Goal: Transaction & Acquisition: Purchase product/service

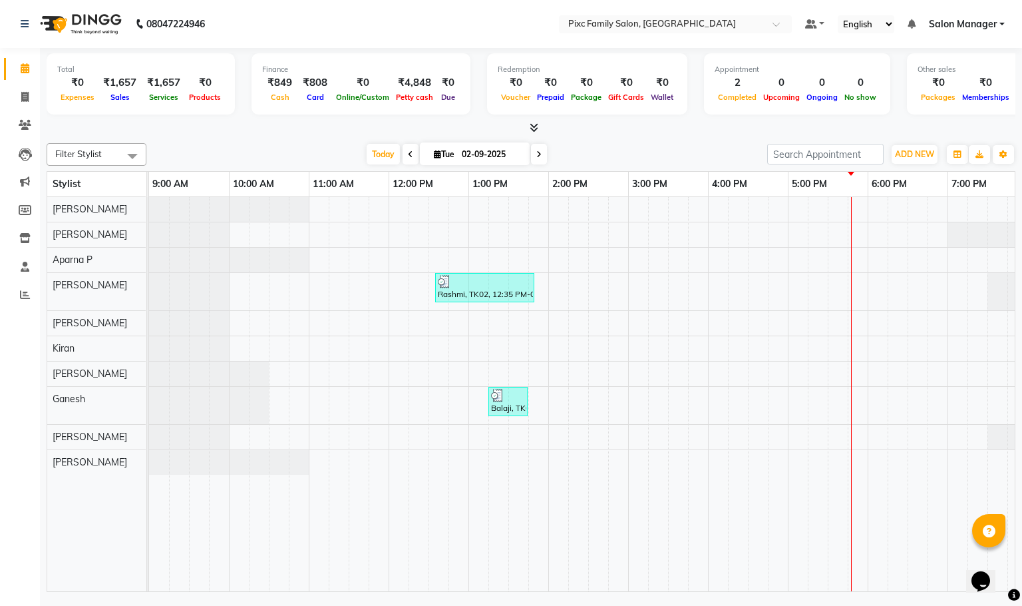
scroll to position [0, 93]
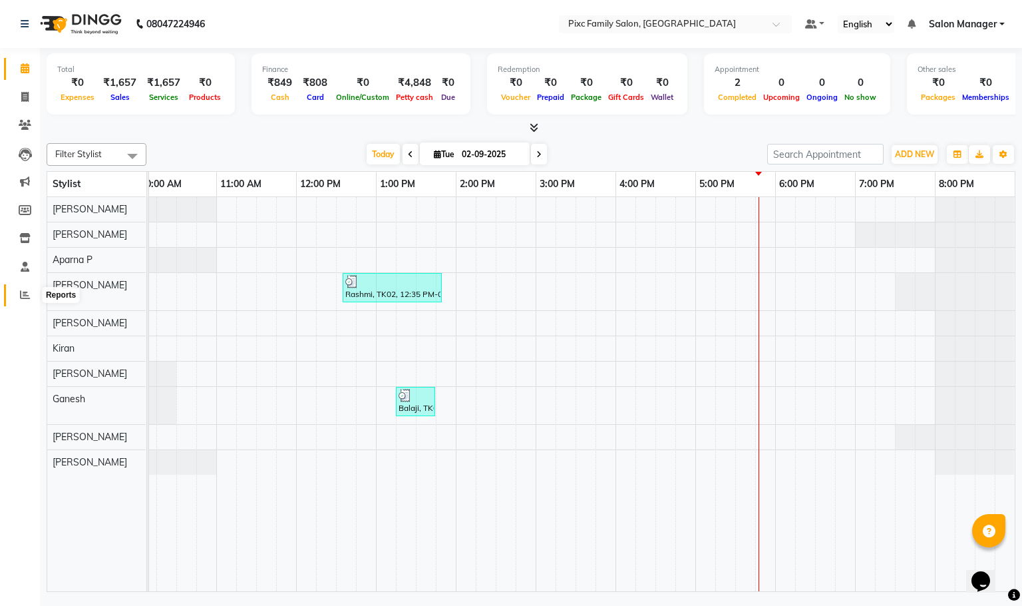
click at [23, 295] on icon at bounding box center [25, 294] width 10 height 10
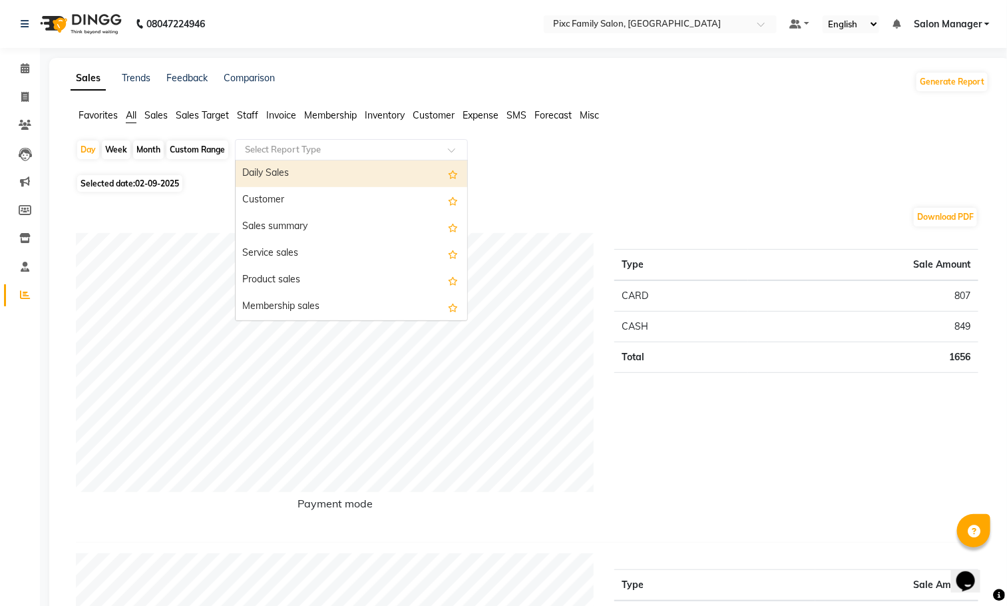
click at [284, 148] on input "text" at bounding box center [338, 149] width 192 height 13
type input "s"
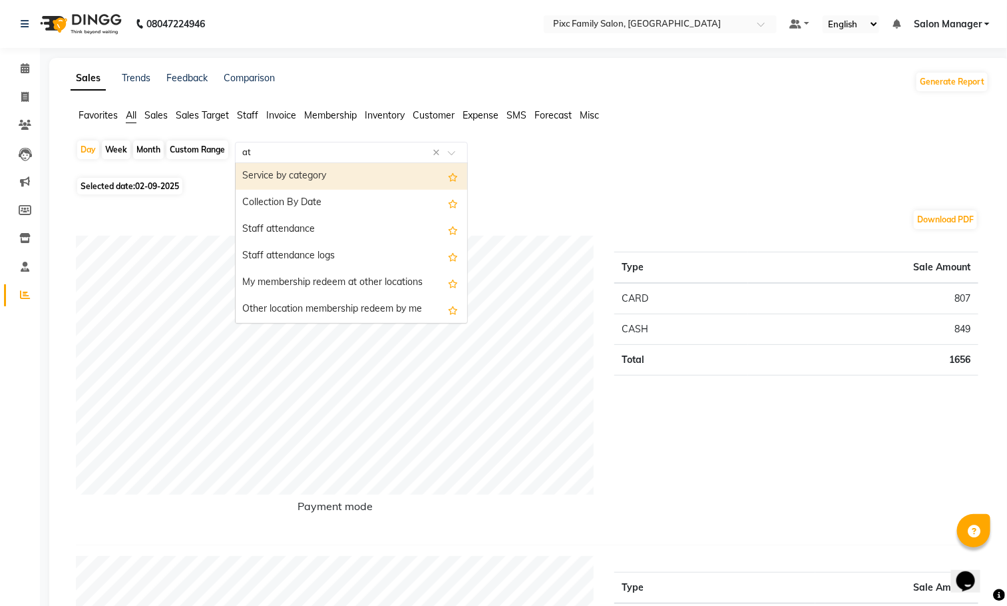
type input "att"
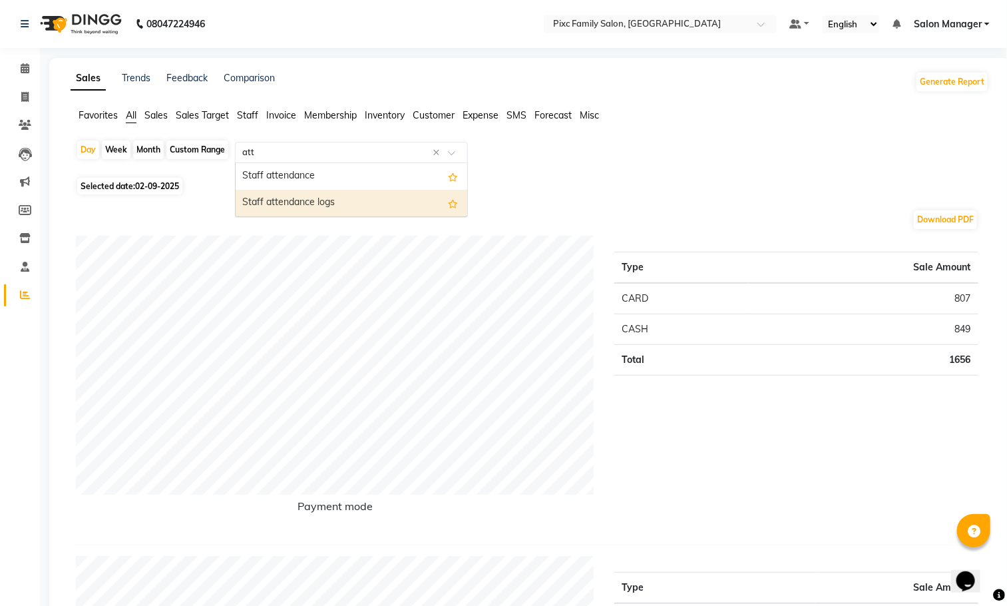
click at [314, 204] on div "Staff attendance logs" at bounding box center [352, 203] width 232 height 27
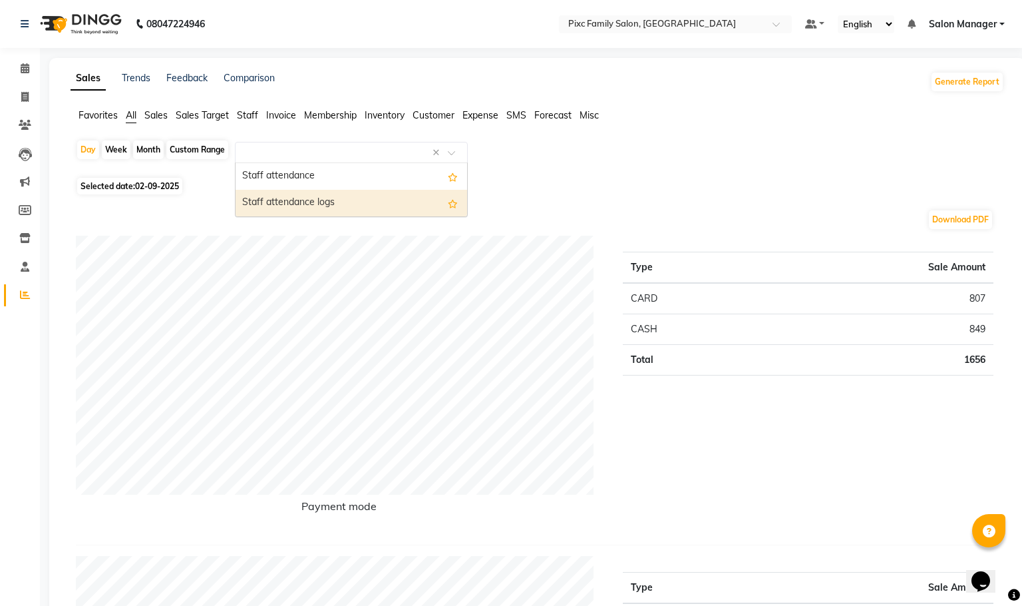
select select "full_report"
select select "csv"
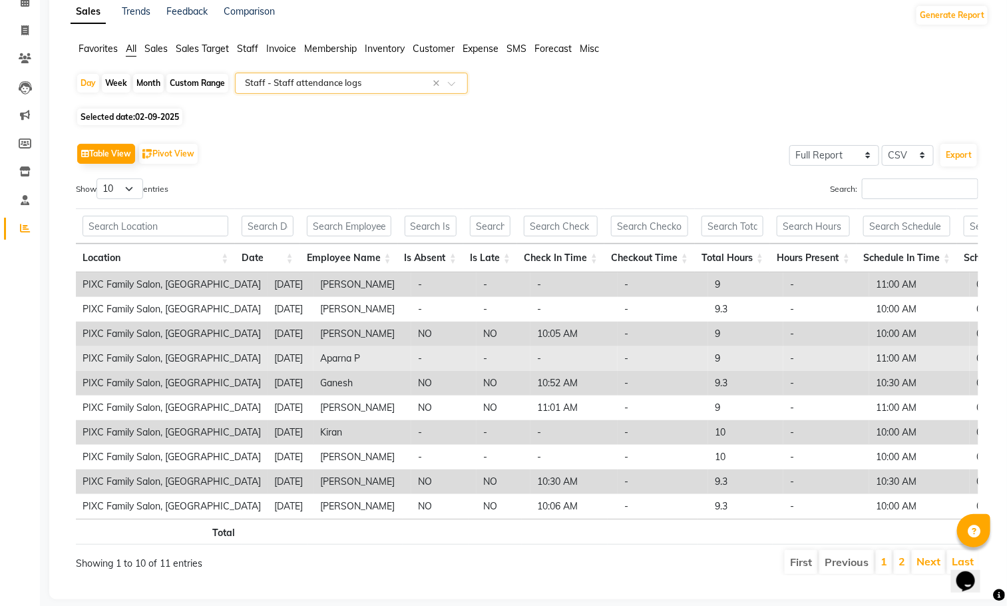
scroll to position [100, 0]
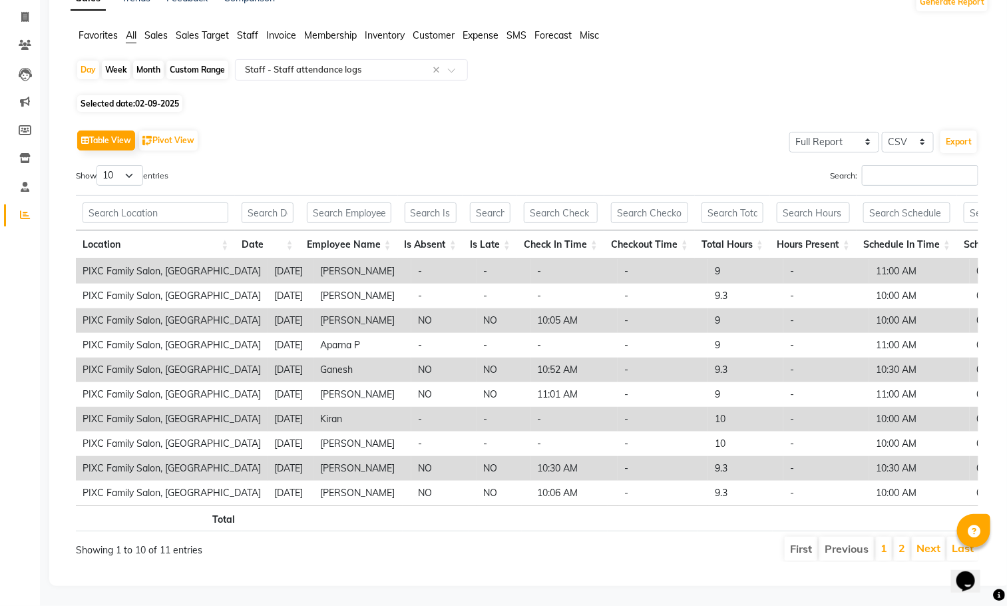
click at [176, 98] on span "02-09-2025" at bounding box center [157, 103] width 44 height 10
select select "9"
select select "2025"
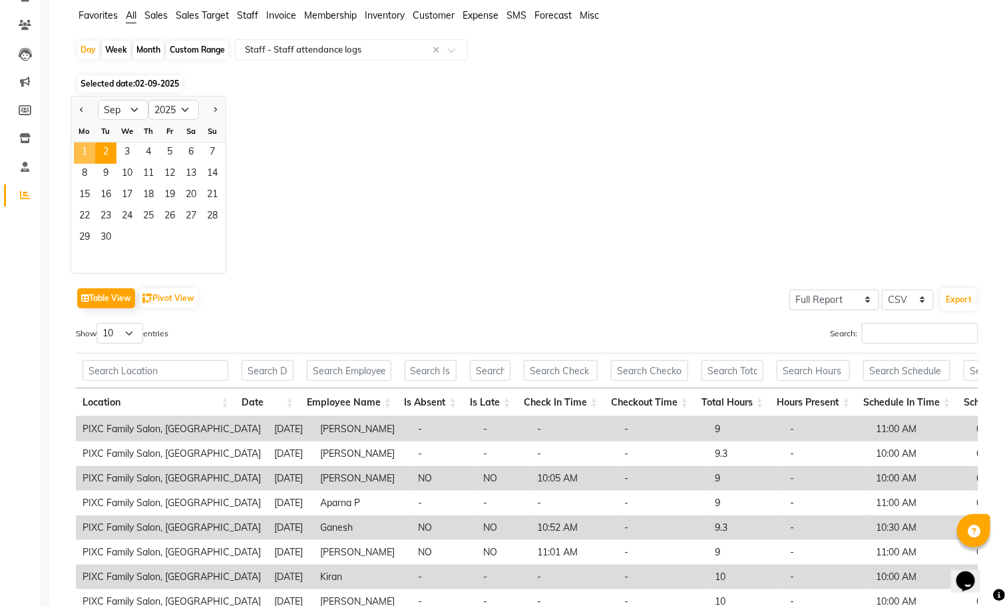
click at [90, 148] on span "1" at bounding box center [84, 152] width 21 height 21
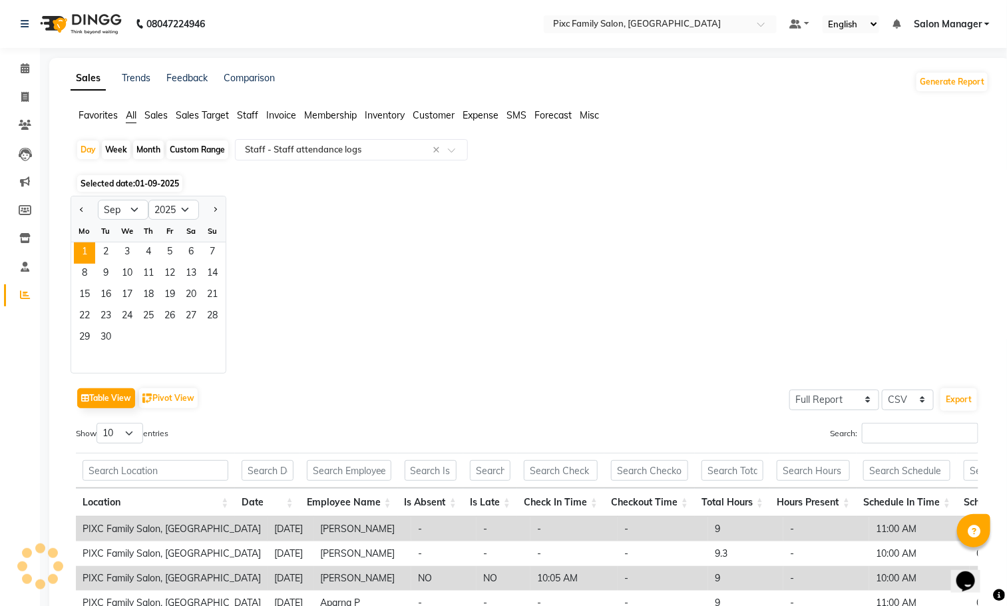
click at [90, 148] on div "Day" at bounding box center [88, 149] width 22 height 19
select select "9"
select select "2025"
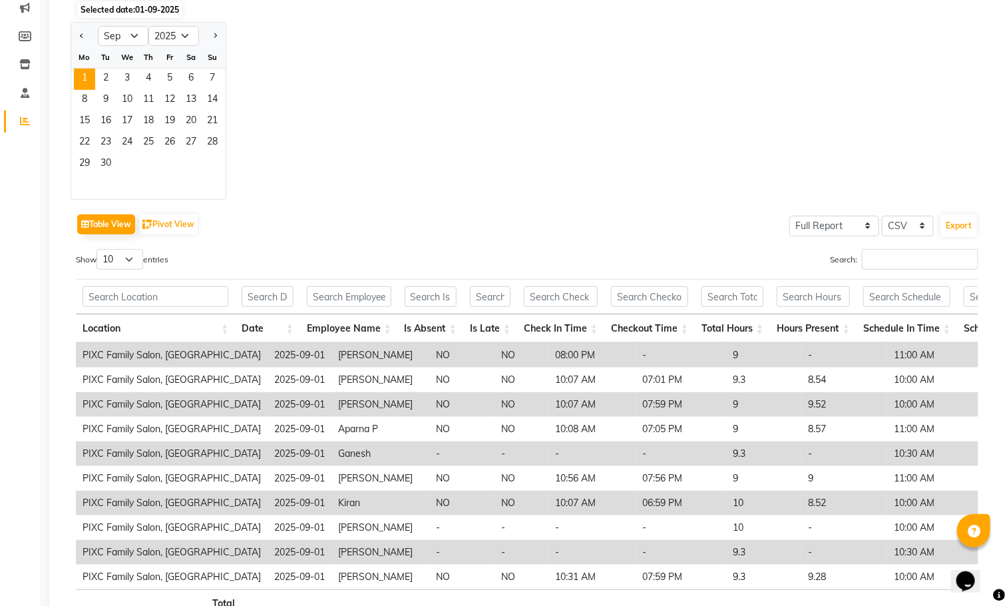
scroll to position [200, 0]
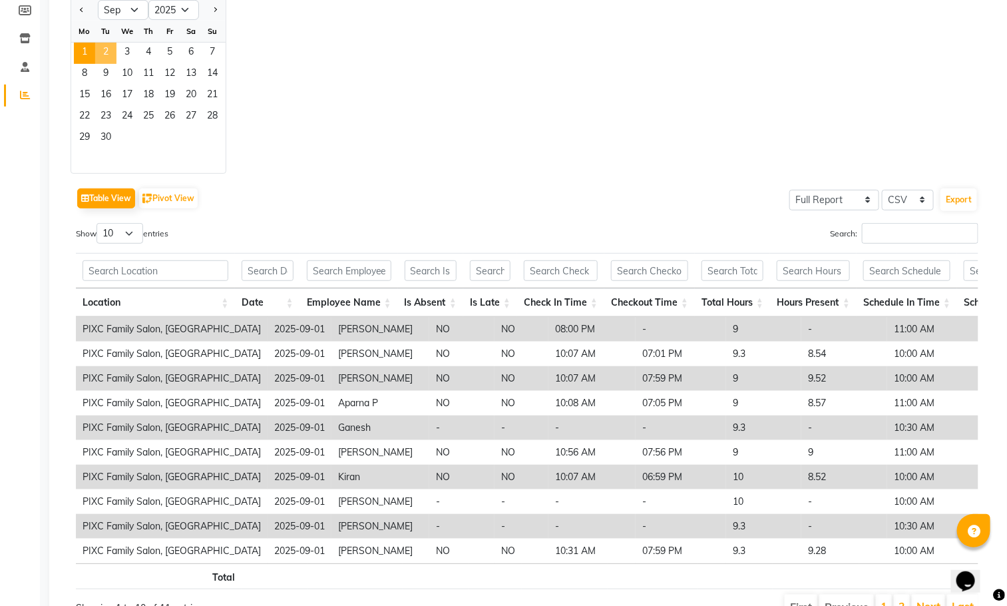
click at [106, 54] on span "2" at bounding box center [105, 53] width 21 height 21
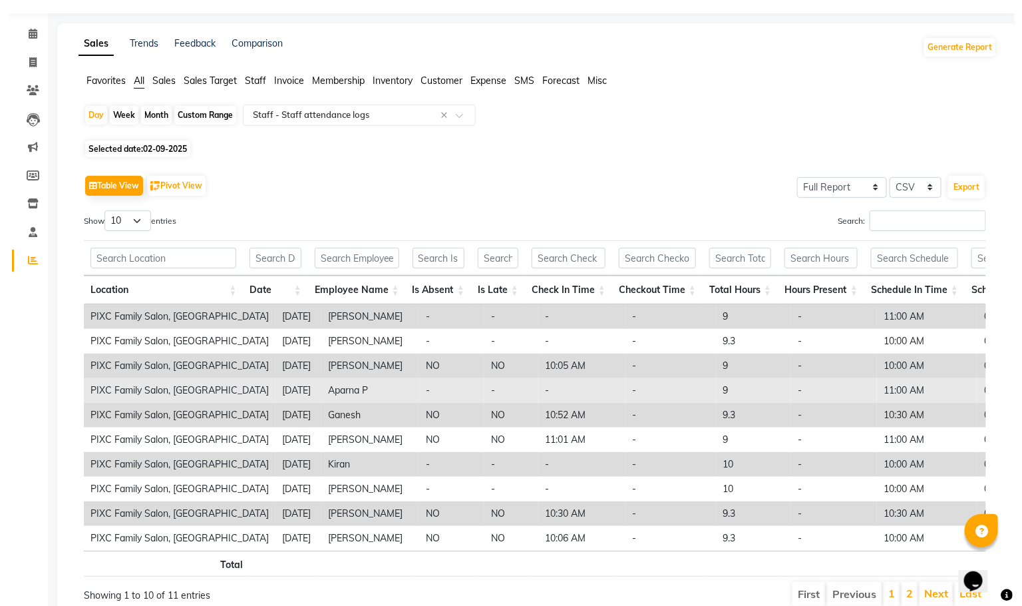
scroll to position [0, 0]
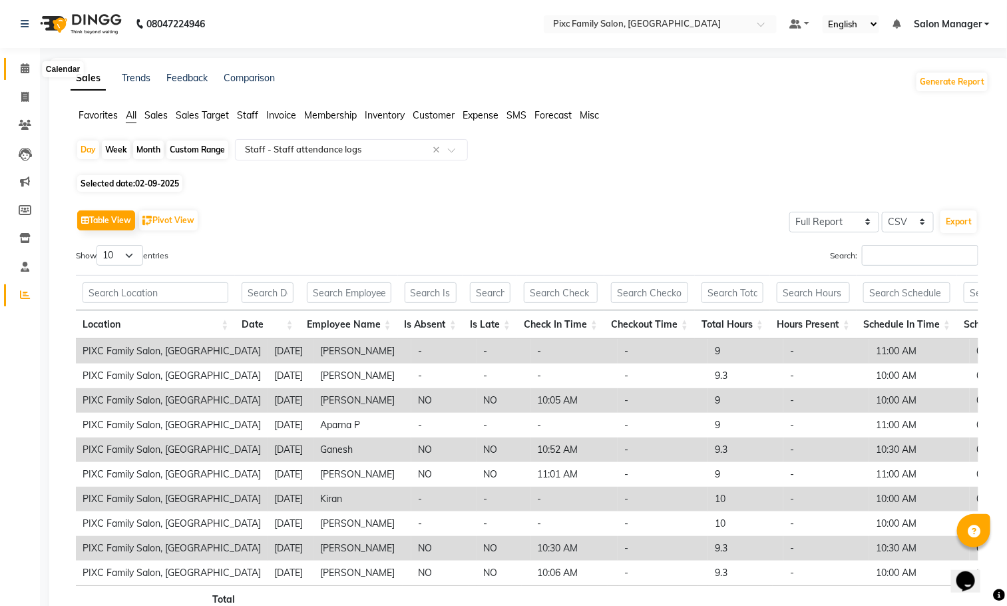
click at [21, 71] on icon at bounding box center [25, 68] width 9 height 10
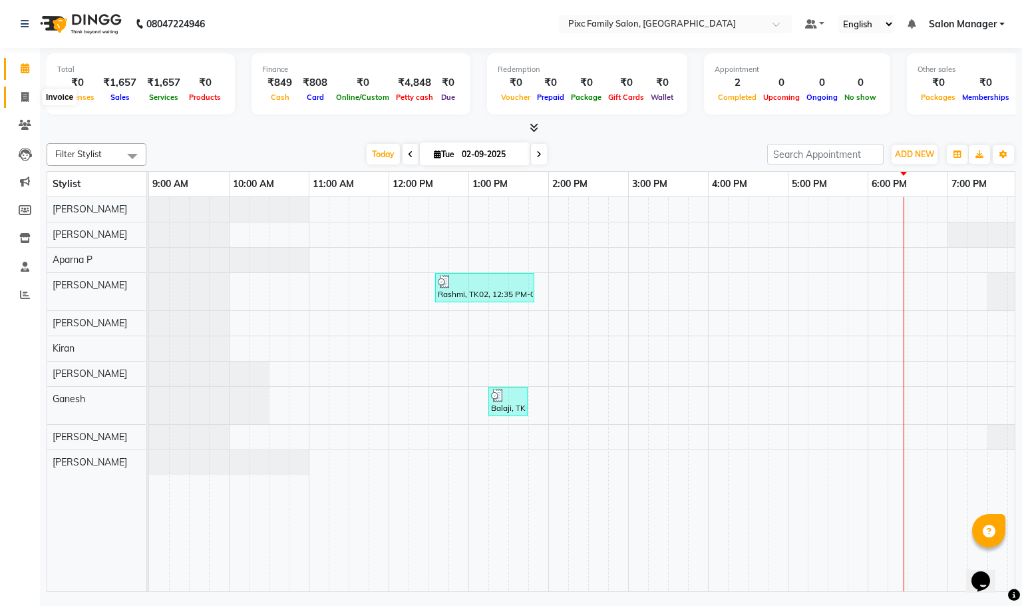
click at [16, 98] on span at bounding box center [24, 97] width 23 height 15
select select "service"
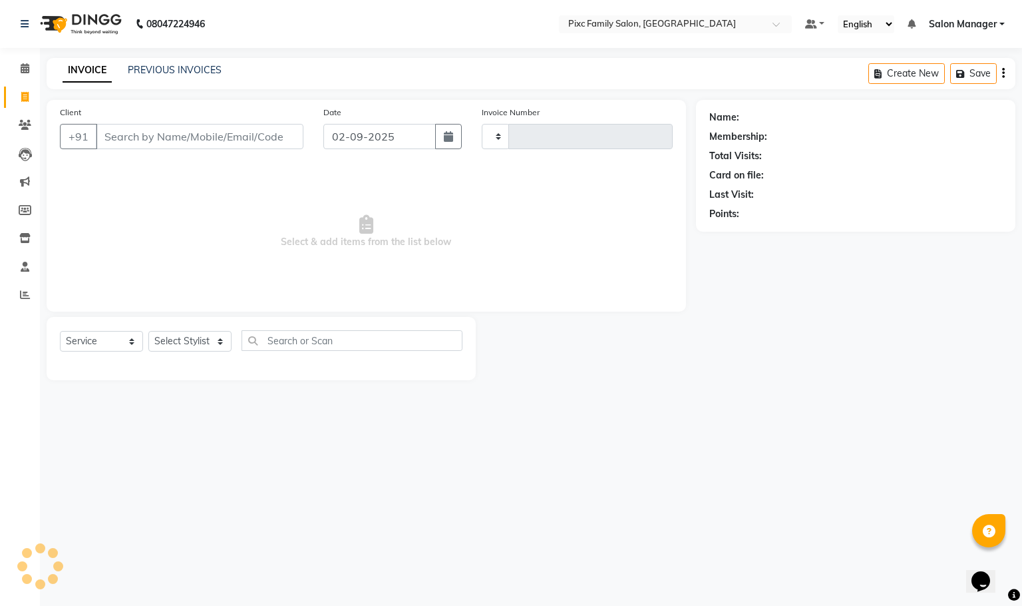
type input "1630"
select select "3509"
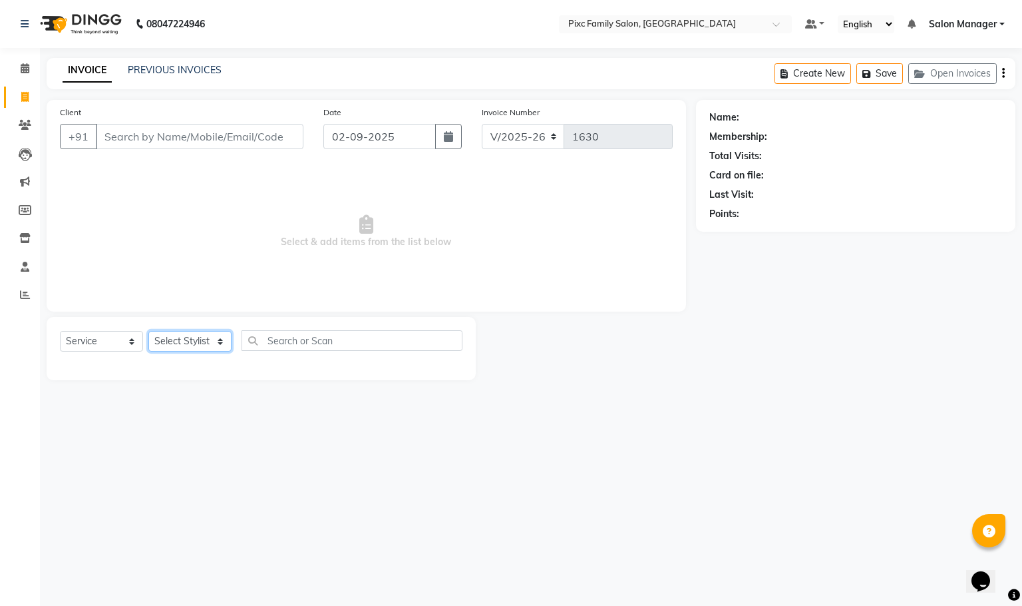
click at [198, 347] on select "Select Stylist [PERSON_NAME] [PERSON_NAME] [PERSON_NAME] Aparna P [PERSON_NAME]…" at bounding box center [189, 341] width 83 height 21
select select "66498"
click at [148, 331] on select "Select Stylist [PERSON_NAME] [PERSON_NAME] [PERSON_NAME] Aparna P [PERSON_NAME]…" at bounding box center [189, 341] width 83 height 21
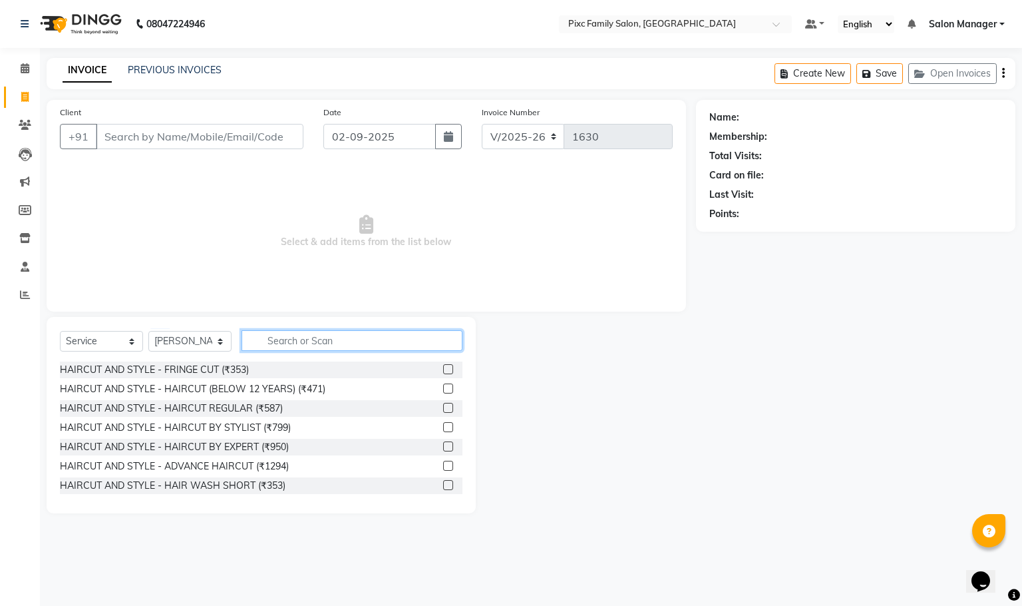
click at [293, 343] on input "text" at bounding box center [352, 340] width 221 height 21
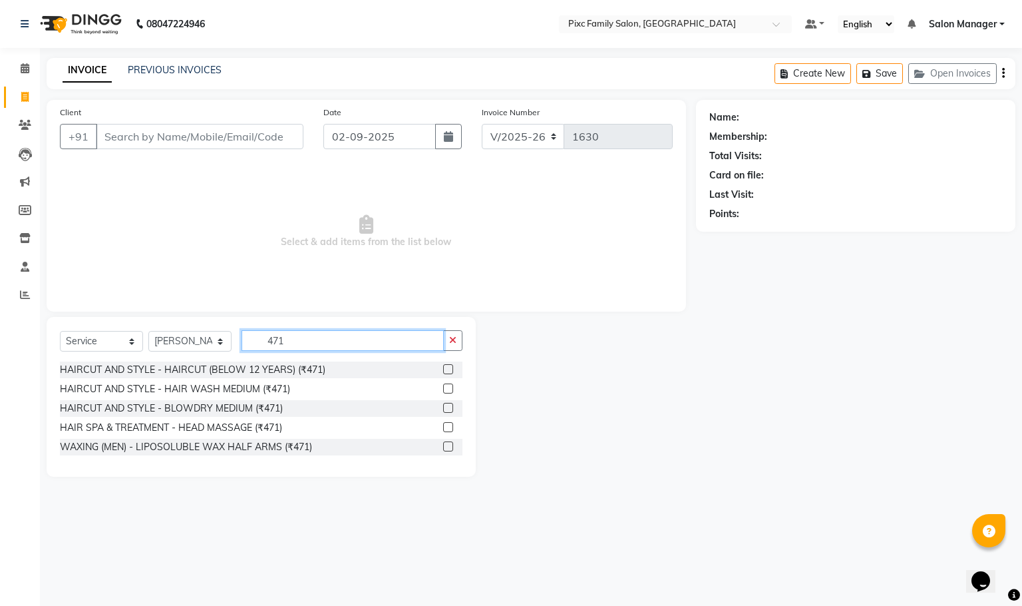
type input "471"
click at [442, 424] on div "HAIR SPA & TREATMENT - HEAD MASSAGE (₹471)" at bounding box center [261, 427] width 403 height 17
click at [446, 424] on label at bounding box center [448, 427] width 10 height 10
click at [446, 424] on input "checkbox" at bounding box center [447, 427] width 9 height 9
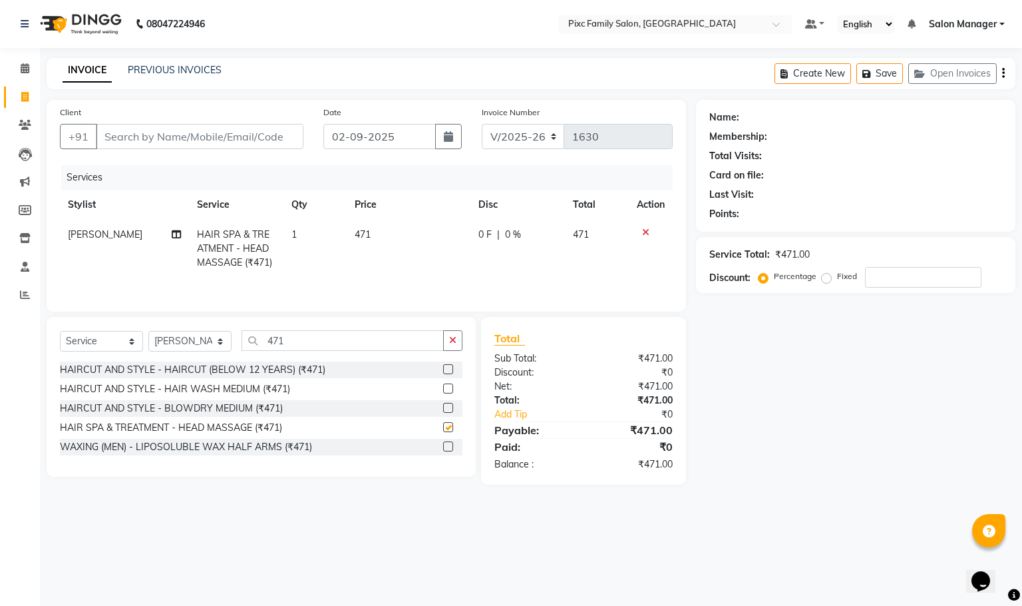
checkbox input "false"
click at [160, 142] on input "Client" at bounding box center [200, 136] width 208 height 25
type input "9"
type input "0"
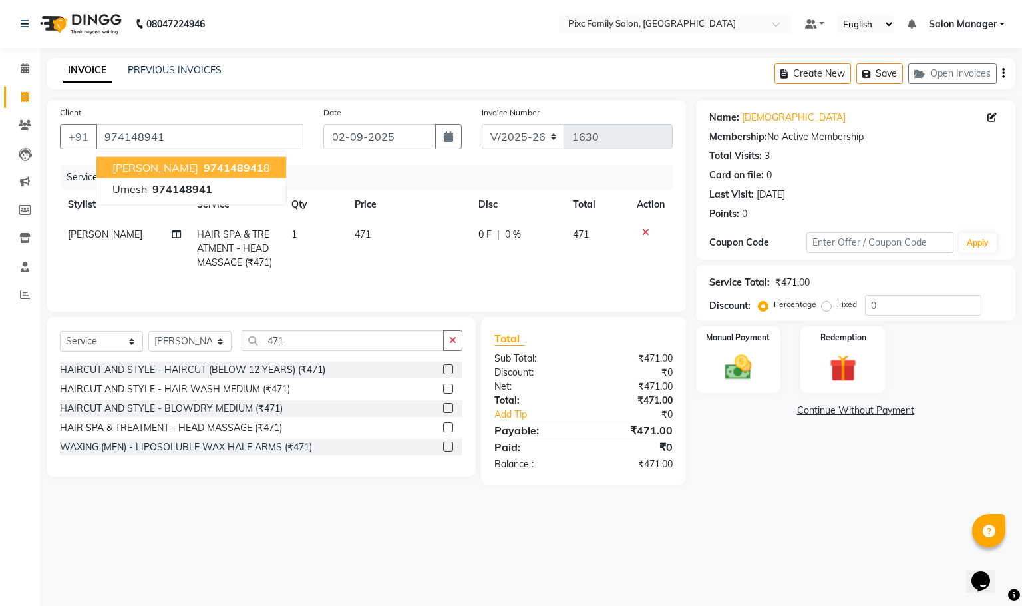
click at [204, 164] on span "974148941" at bounding box center [234, 167] width 60 height 13
type input "9741489418"
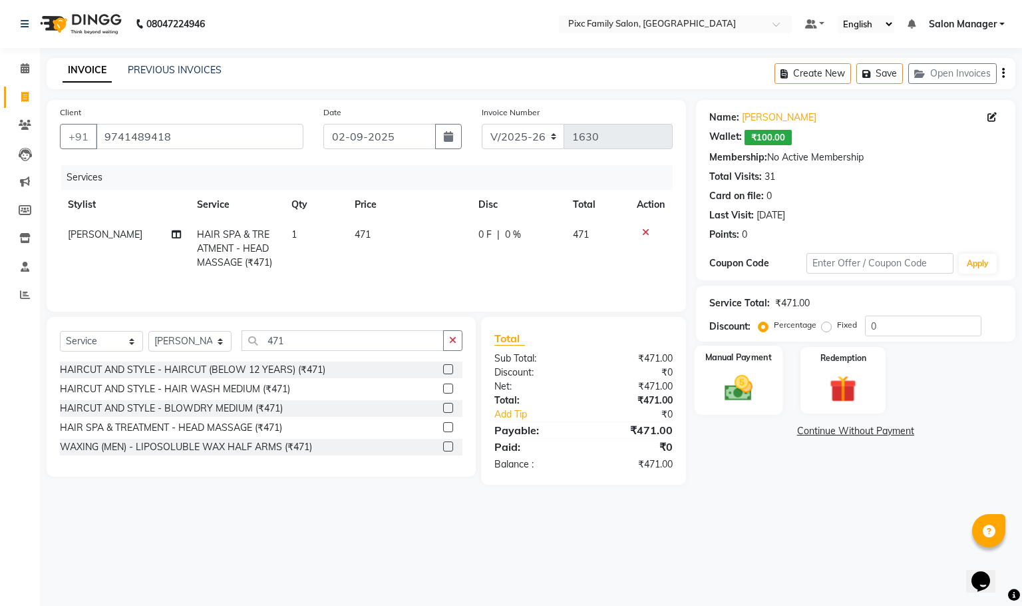
click at [729, 370] on div "Manual Payment" at bounding box center [738, 379] width 89 height 69
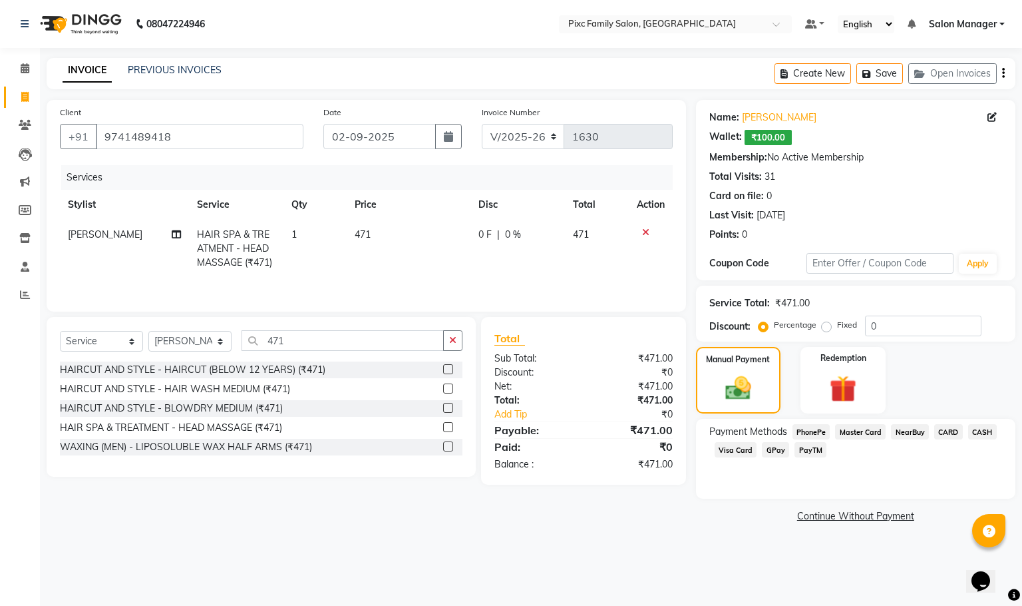
click at [956, 433] on span "CARD" at bounding box center [948, 431] width 29 height 15
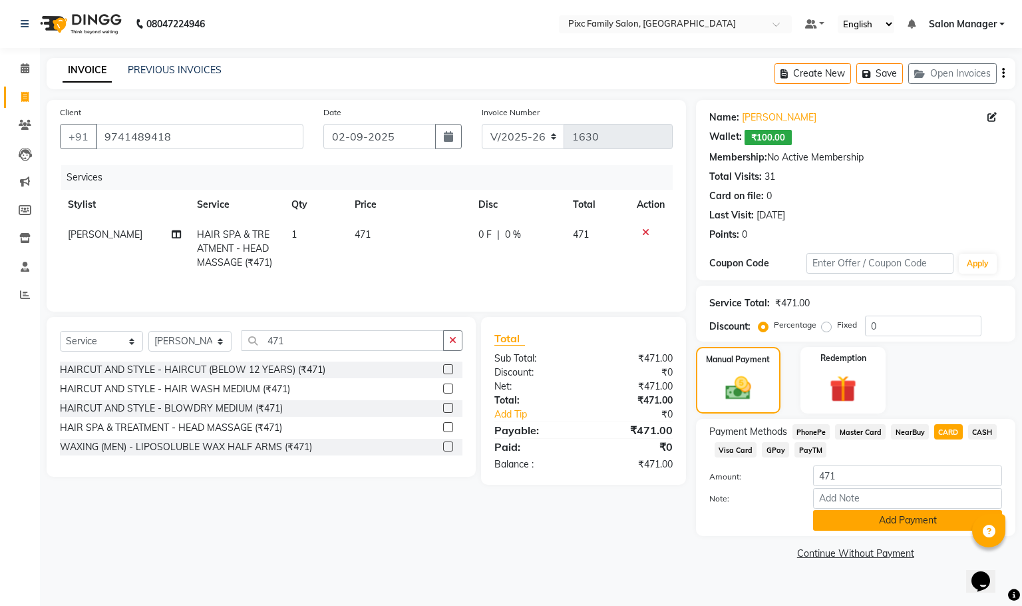
click at [861, 515] on button "Add Payment" at bounding box center [907, 520] width 189 height 21
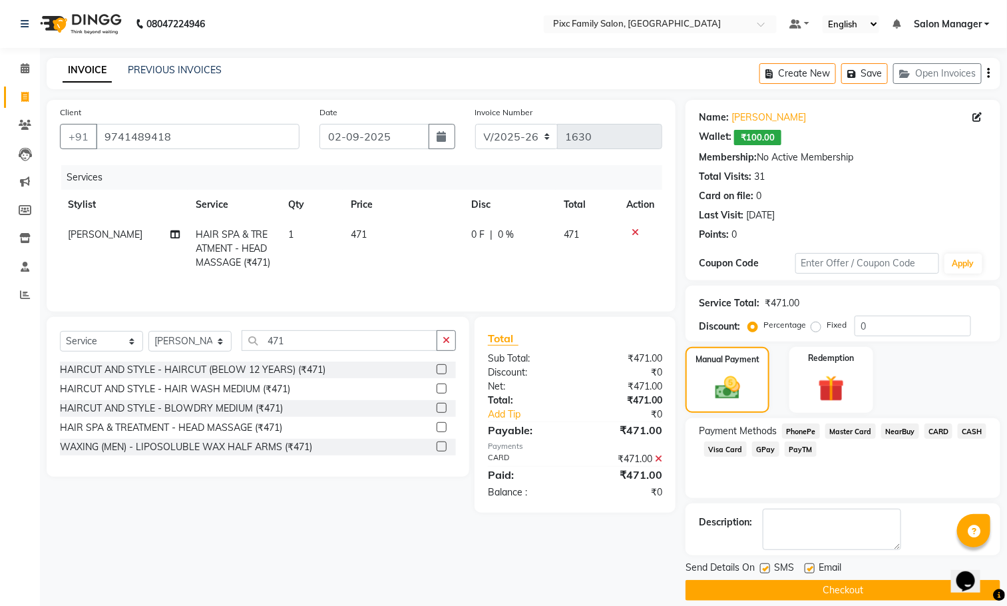
click at [783, 599] on button "Checkout" at bounding box center [842, 590] width 315 height 21
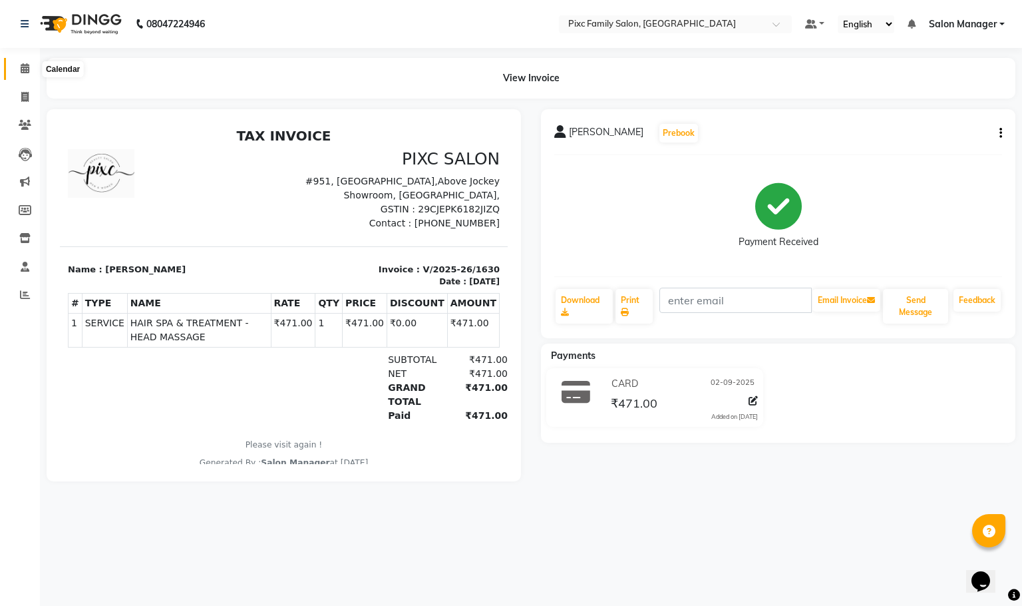
click at [19, 72] on span at bounding box center [24, 68] width 23 height 15
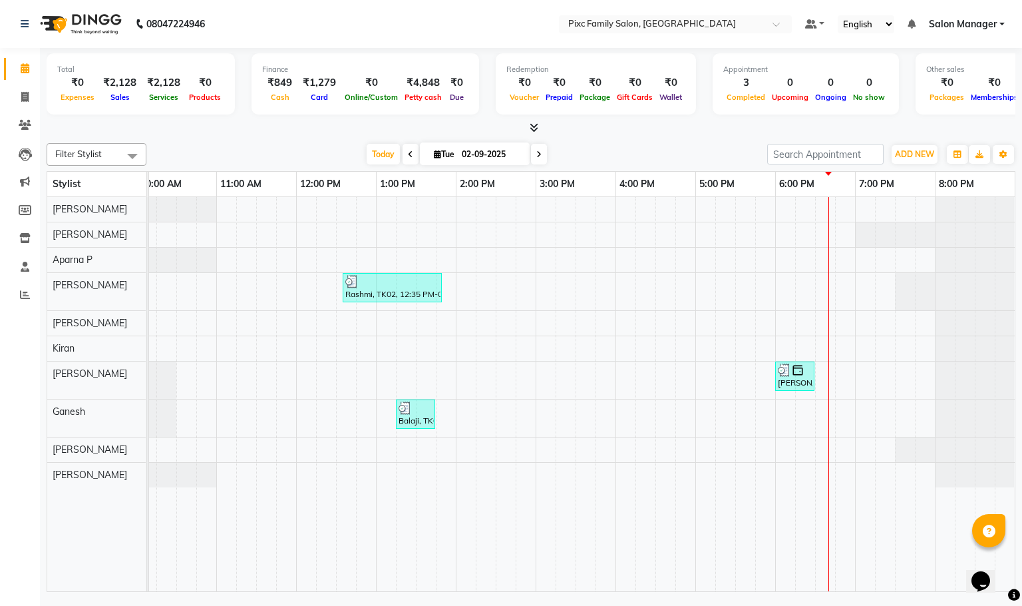
scroll to position [0, 108]
click at [531, 160] on span at bounding box center [539, 154] width 16 height 21
type input "[DATE]"
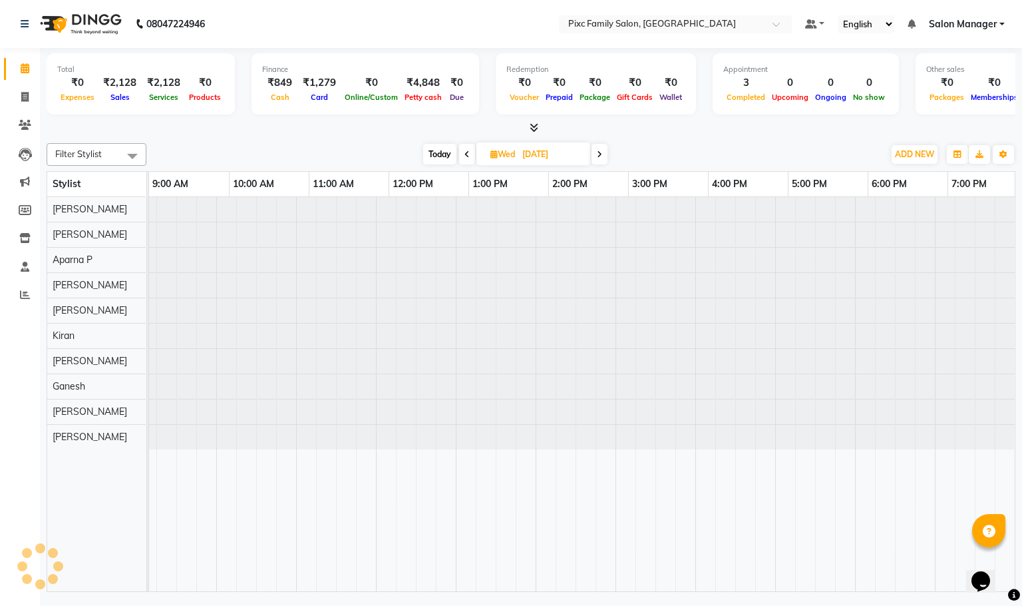
scroll to position [0, 93]
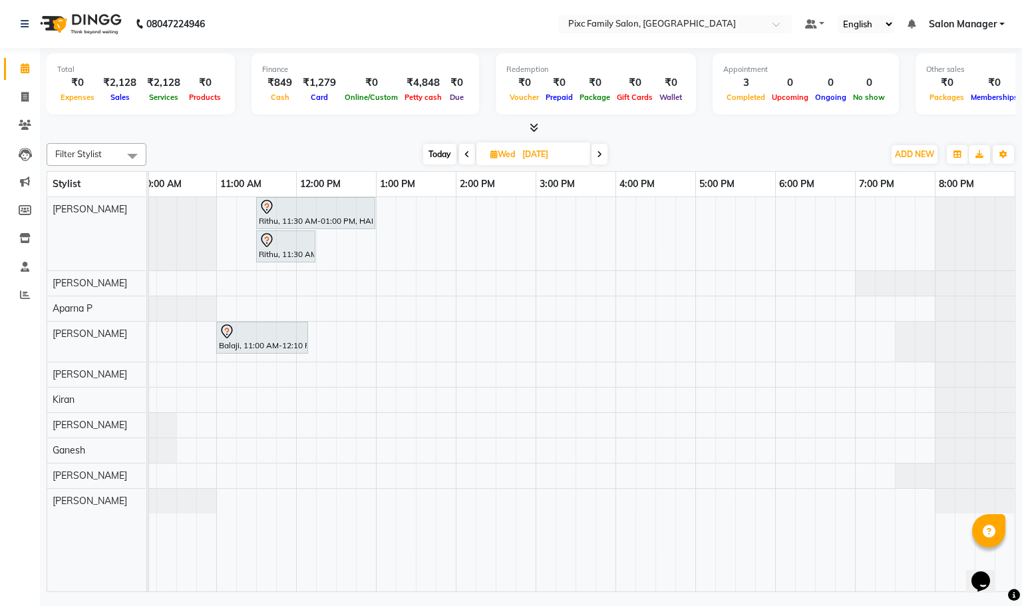
click at [861, 350] on div "Rithu, 11:30 AM-01:00 PM, HAIR COLOR - INOA ROOT TOUCH-UP Rithu, 11:30 AM-12:15…" at bounding box center [536, 394] width 958 height 394
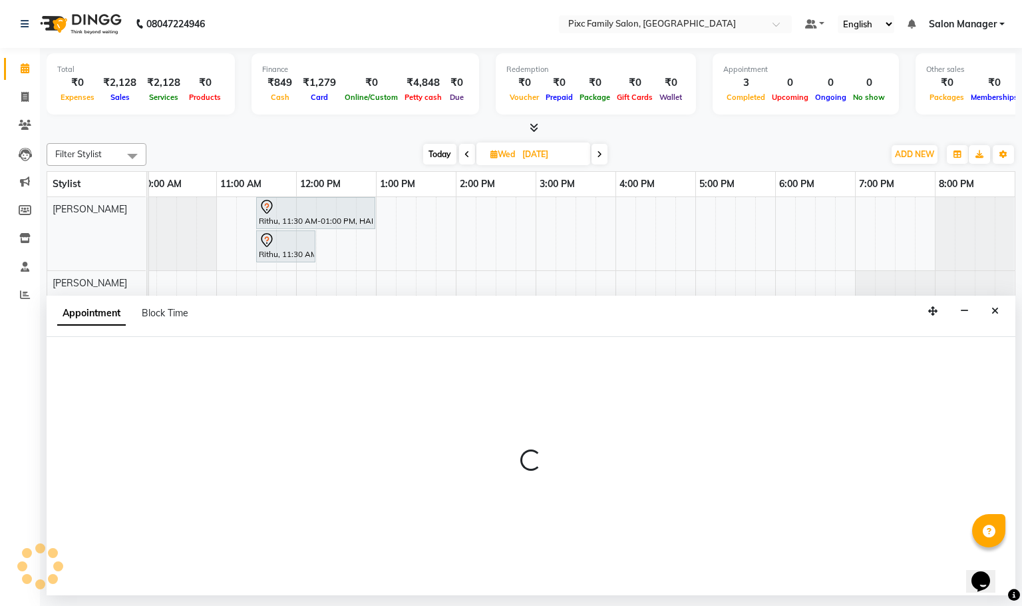
select select "52979"
select select "tentative"
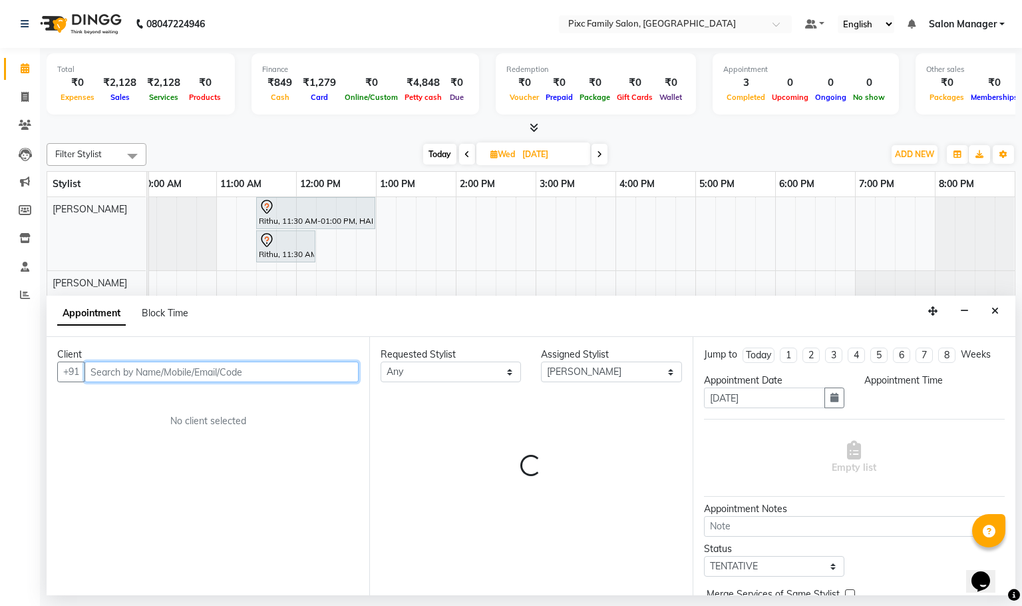
select select "1140"
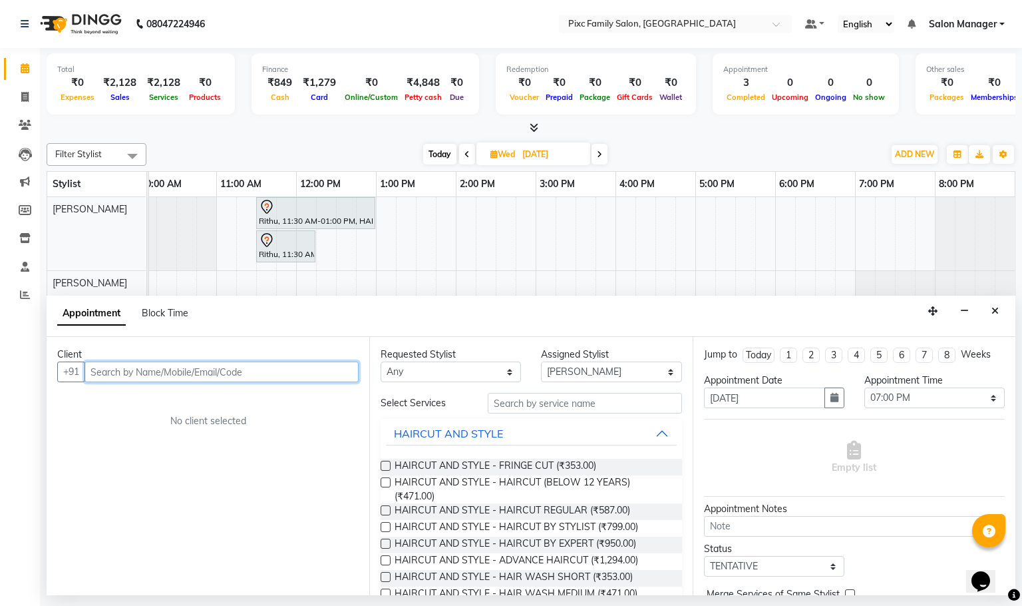
click at [323, 374] on input "text" at bounding box center [222, 371] width 274 height 21
type input "7022894658"
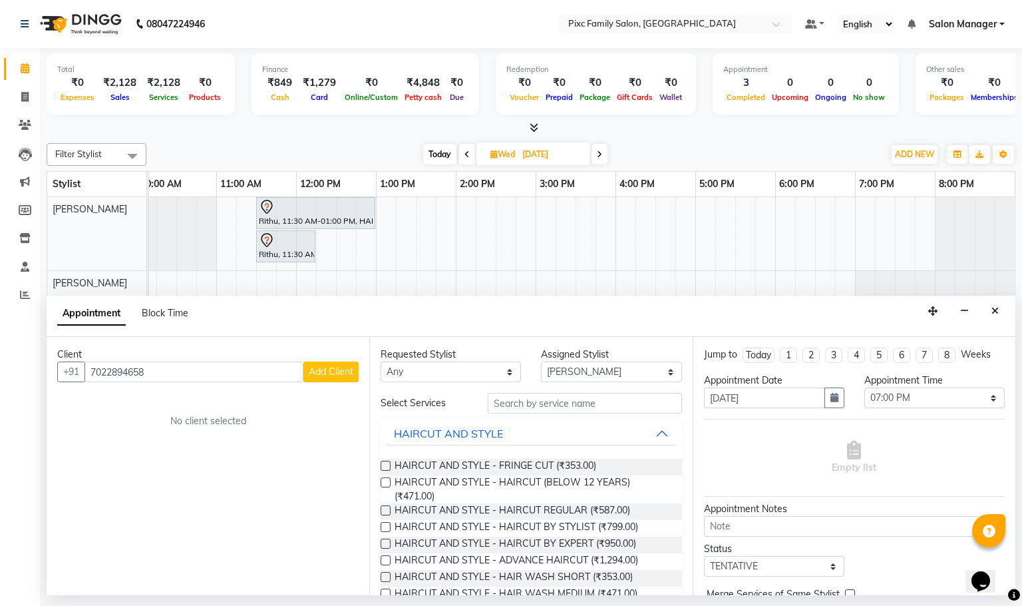
click at [323, 374] on span "Add Client" at bounding box center [331, 371] width 45 height 12
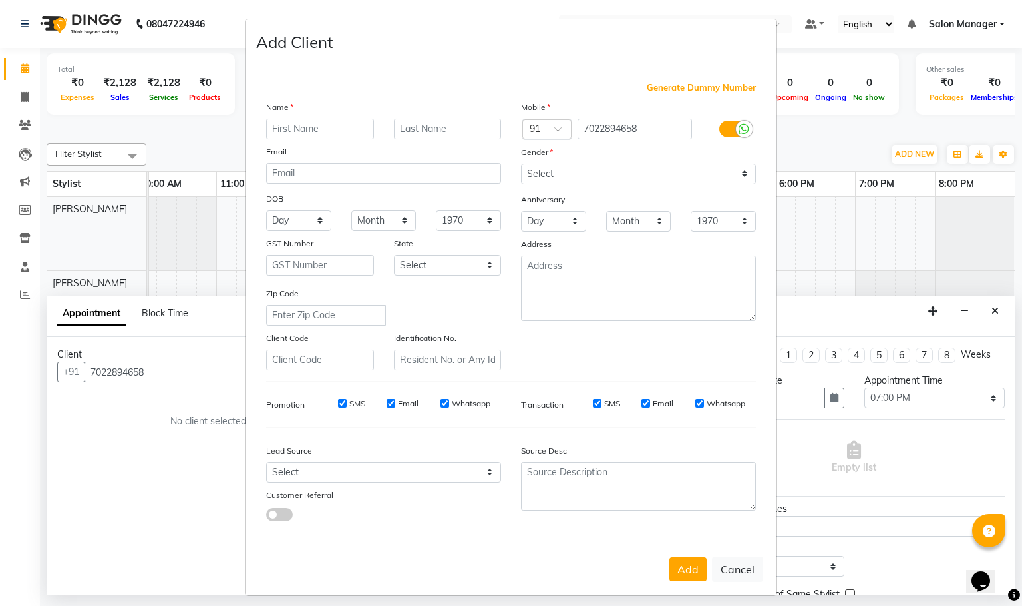
scroll to position [7, 0]
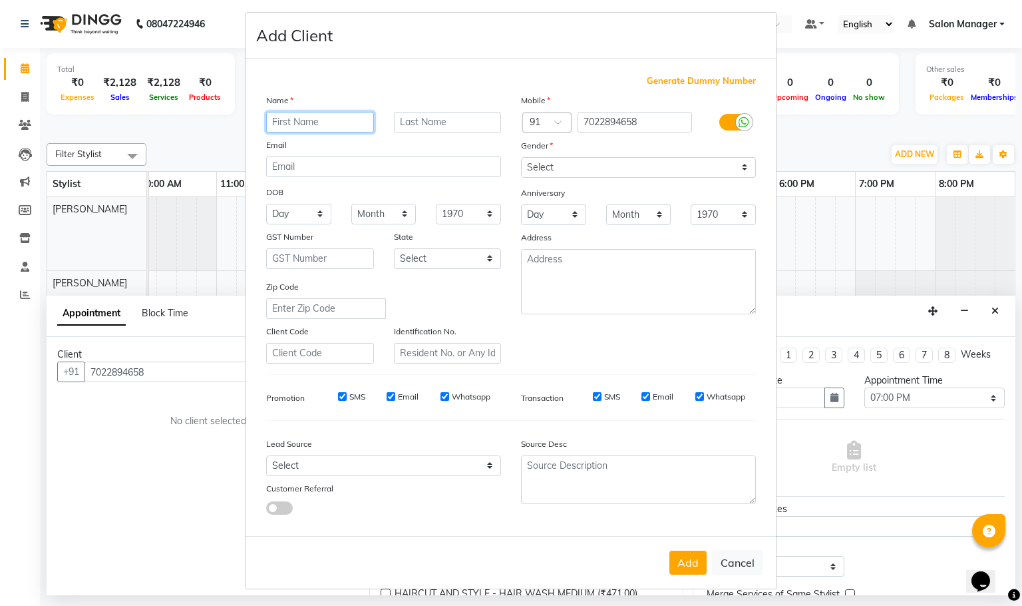
click at [324, 128] on input "text" at bounding box center [320, 122] width 108 height 21
type input "[PERSON_NAME]"
click at [597, 170] on select "Select [DEMOGRAPHIC_DATA] [DEMOGRAPHIC_DATA] Other Prefer Not To Say" at bounding box center [638, 167] width 235 height 21
select select "[DEMOGRAPHIC_DATA]"
click at [521, 157] on select "Select [DEMOGRAPHIC_DATA] [DEMOGRAPHIC_DATA] Other Prefer Not To Say" at bounding box center [638, 167] width 235 height 21
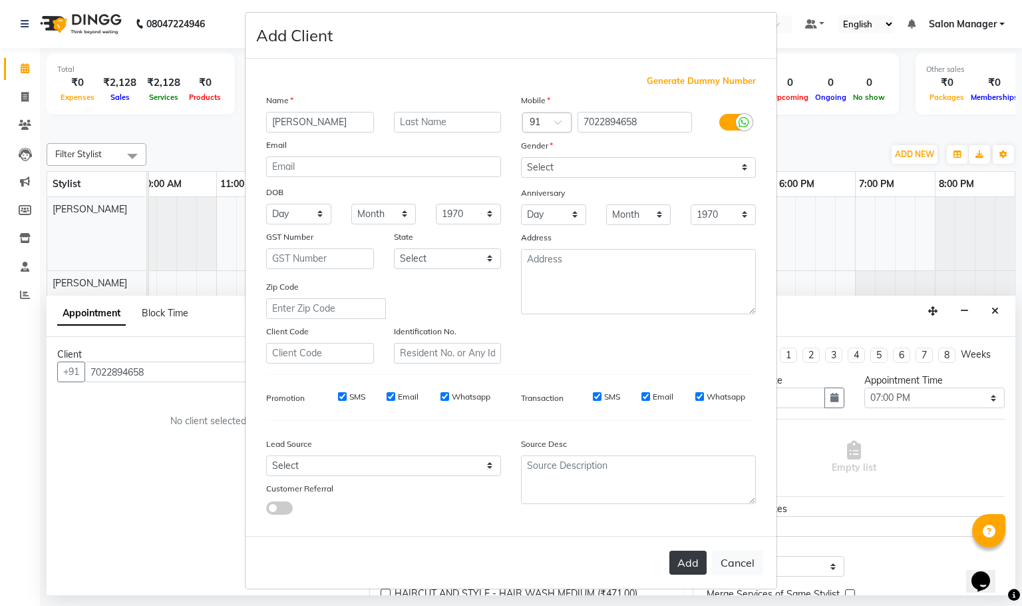
click at [675, 560] on button "Add" at bounding box center [687, 562] width 37 height 24
select select
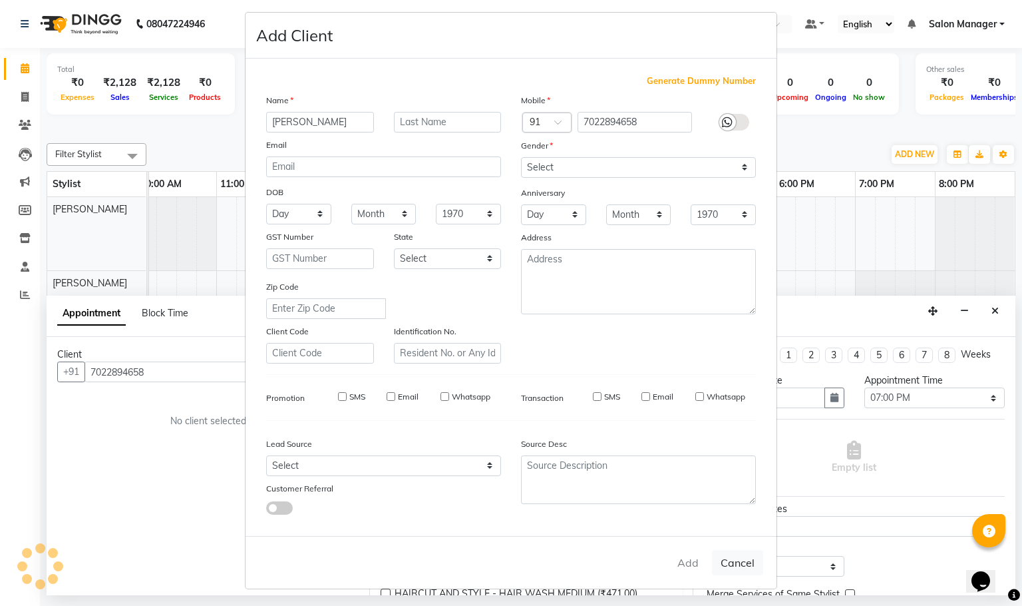
select select
checkbox input "false"
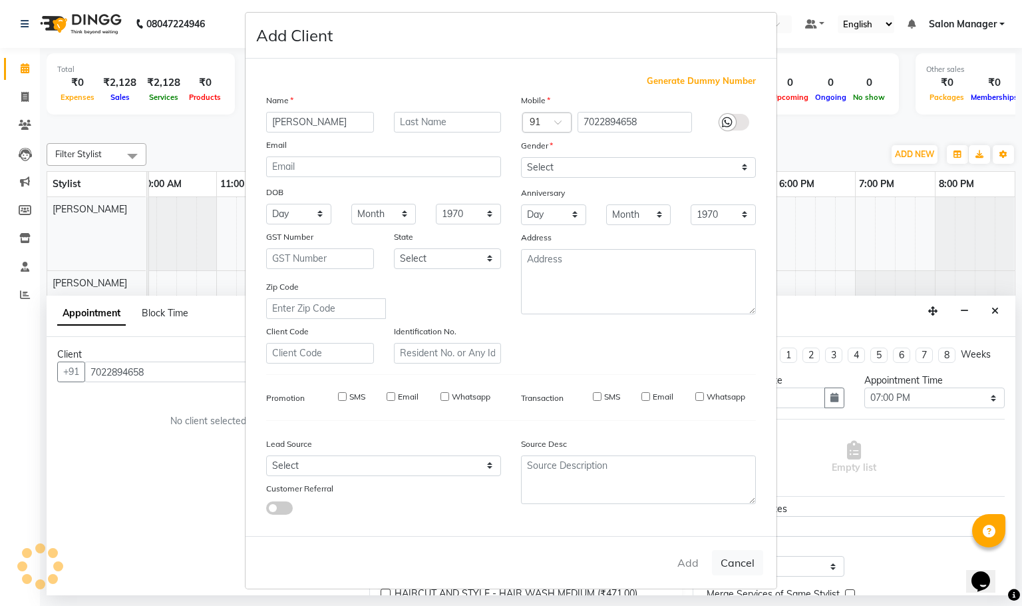
checkbox input "false"
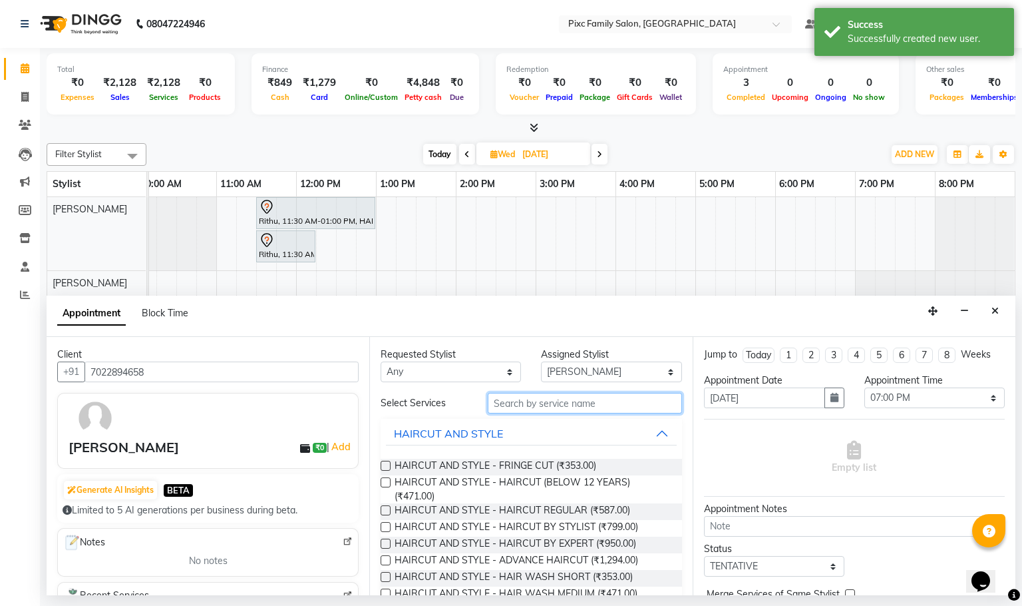
click at [593, 408] on input "text" at bounding box center [585, 403] width 194 height 21
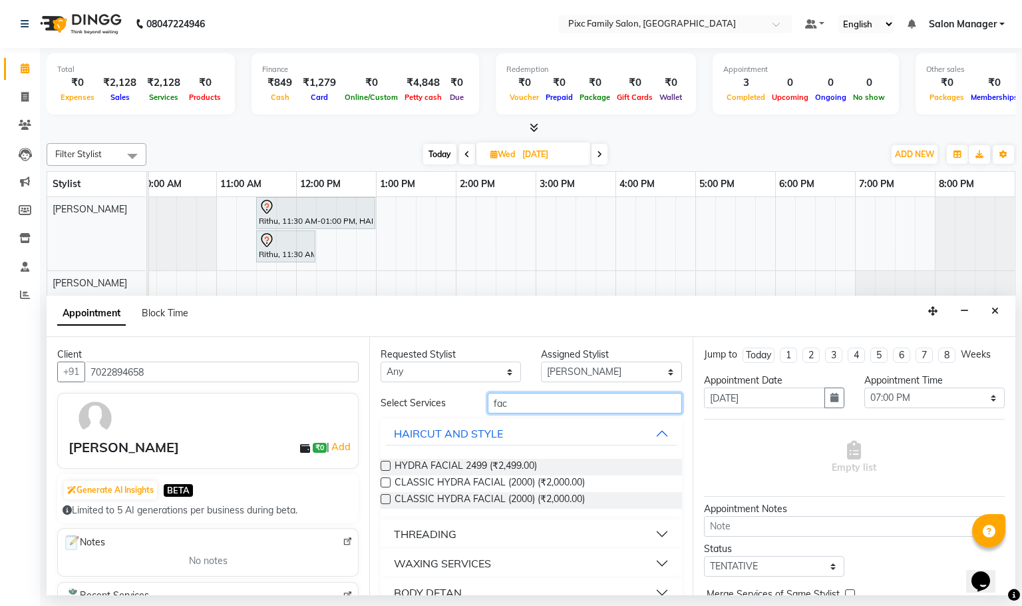
type input "fac"
click at [386, 464] on label at bounding box center [386, 466] width 10 height 10
click at [386, 464] on input "checkbox" at bounding box center [385, 467] width 9 height 9
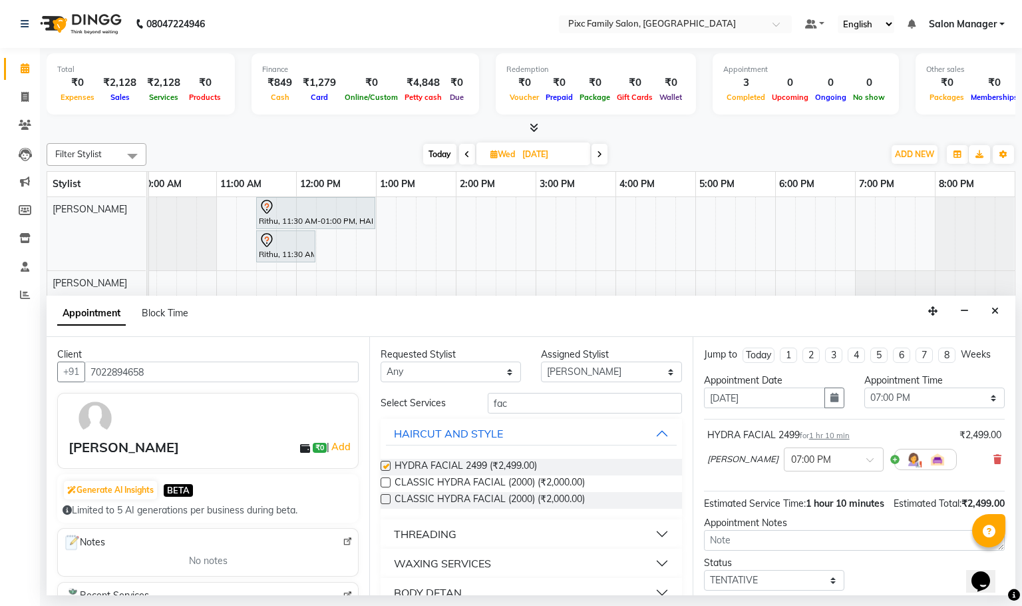
checkbox input "false"
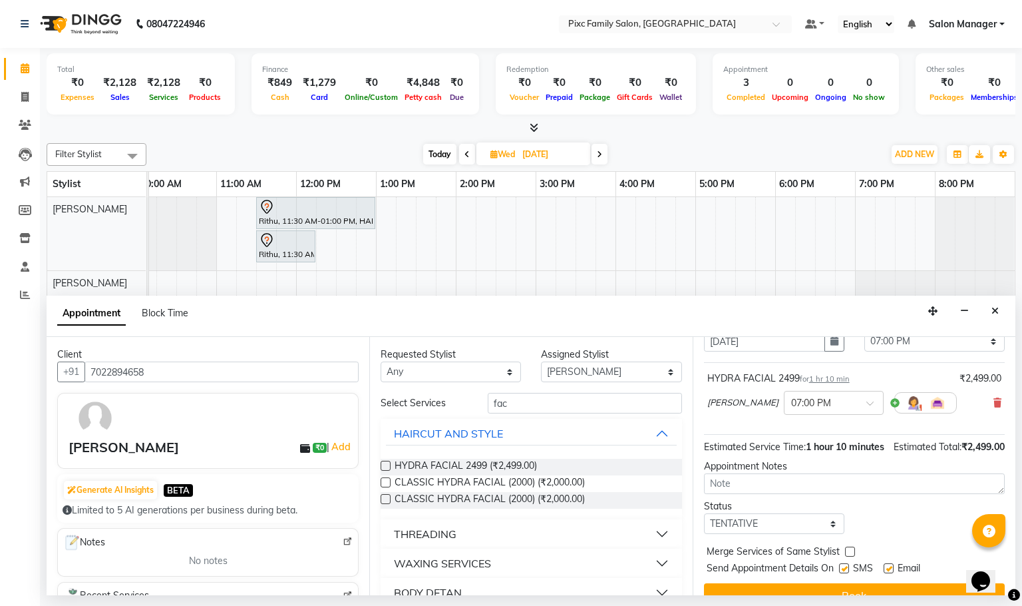
scroll to position [108, 0]
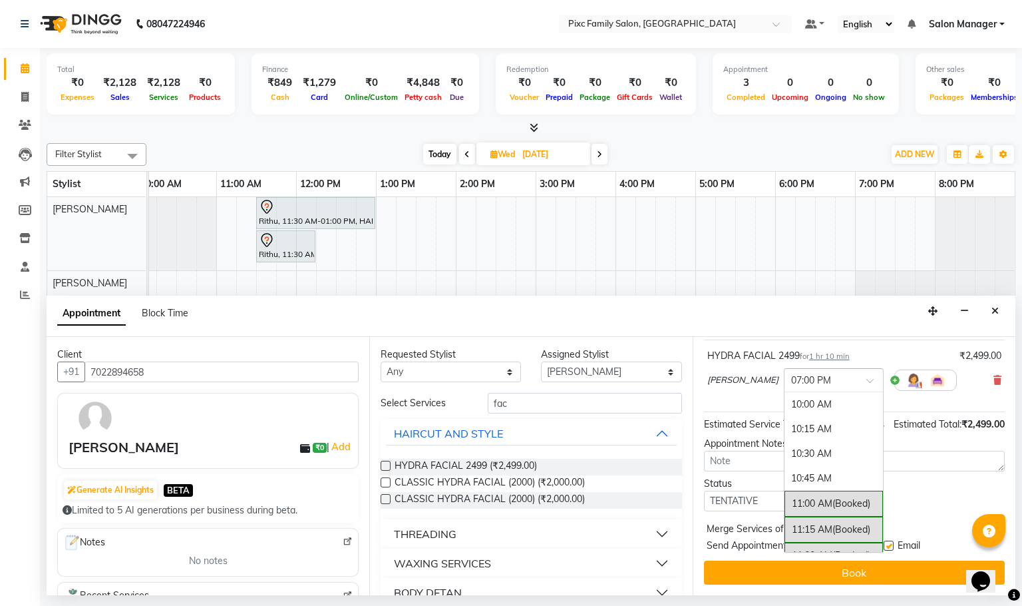
click at [823, 372] on div at bounding box center [834, 379] width 98 height 14
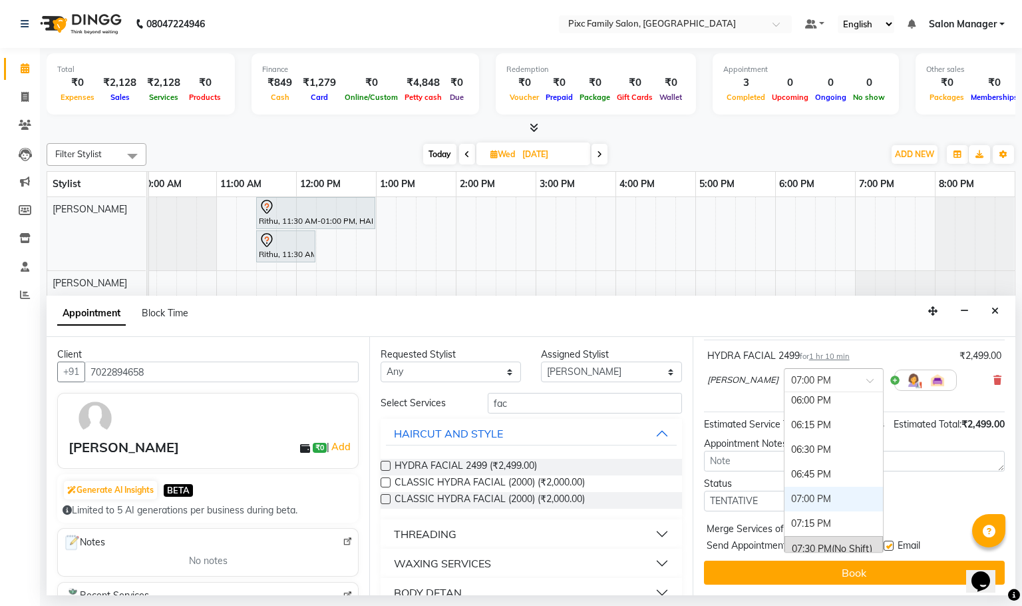
scroll to position [765, 0]
click at [793, 476] on div "06:30 PM" at bounding box center [834, 483] width 98 height 25
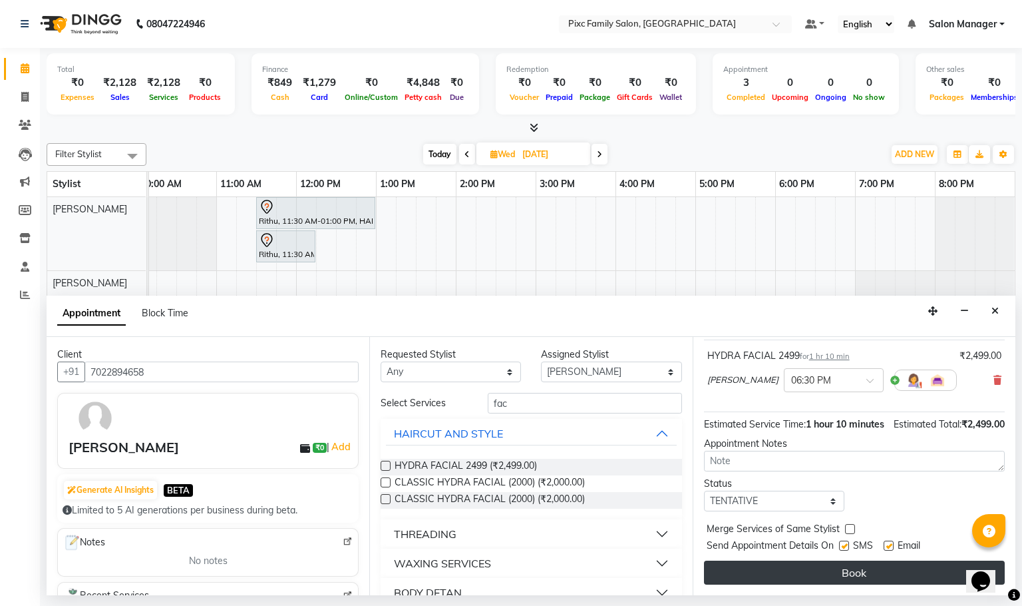
click at [867, 576] on button "Book" at bounding box center [854, 572] width 301 height 24
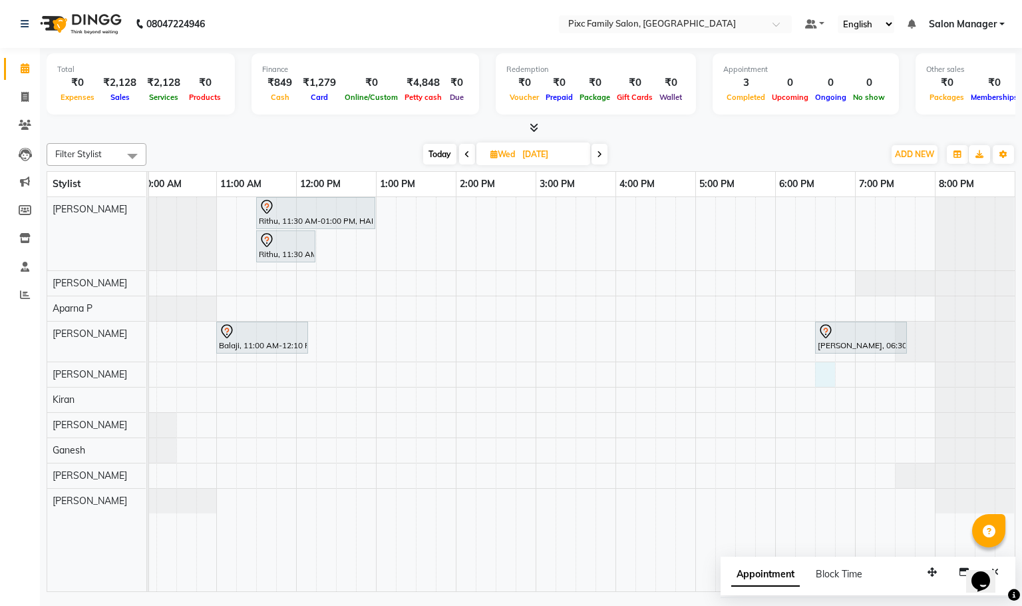
click at [825, 380] on div "Rithu, 11:30 AM-01:00 PM, HAIR COLOR - INOA ROOT TOUCH-UP Rithu, 11:30 AM-12:15…" at bounding box center [536, 394] width 958 height 394
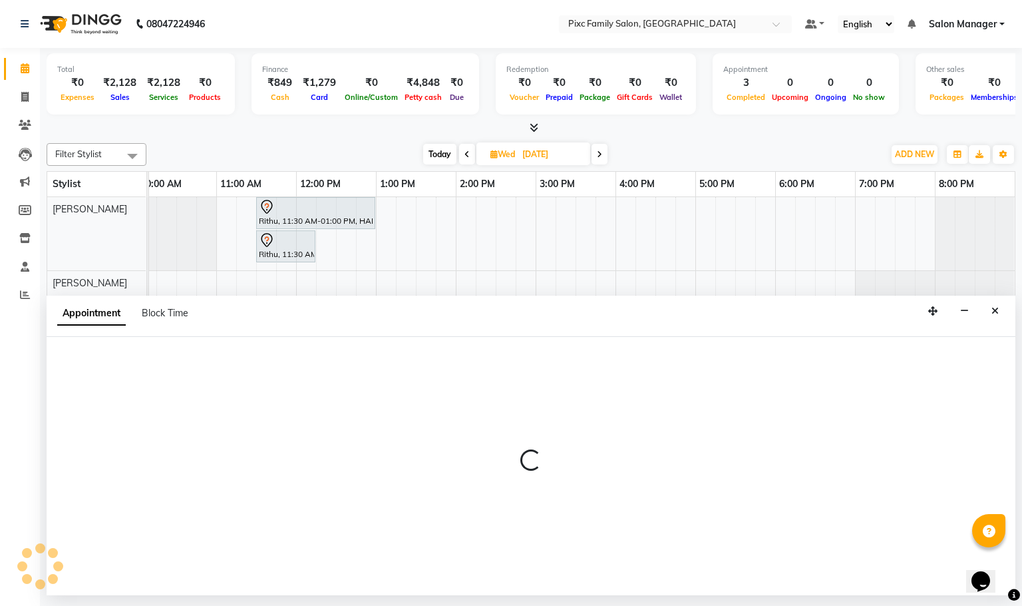
select select "64028"
select select "1110"
select select "tentative"
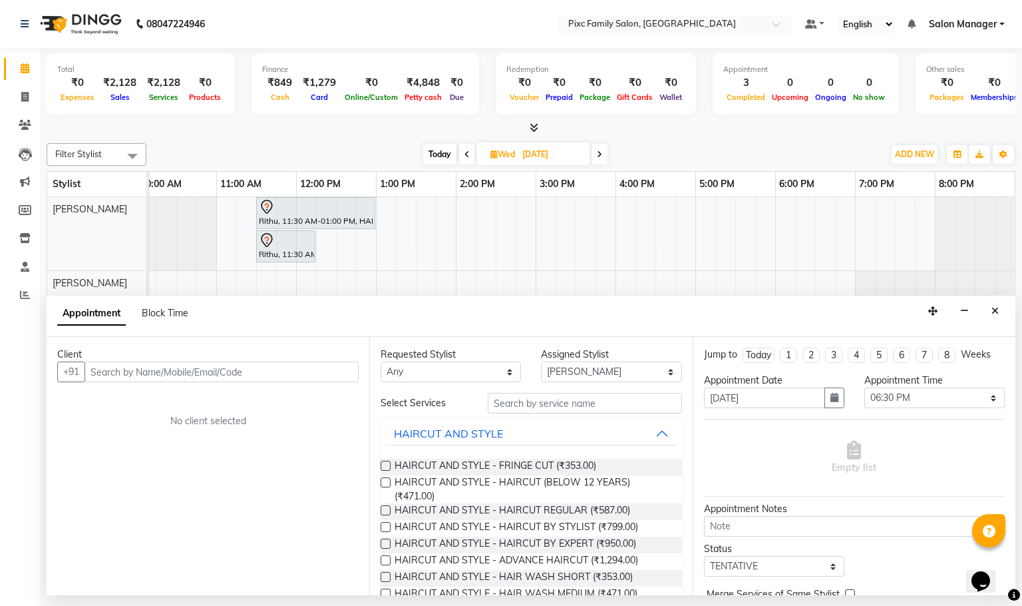
click at [176, 372] on input "text" at bounding box center [222, 371] width 274 height 21
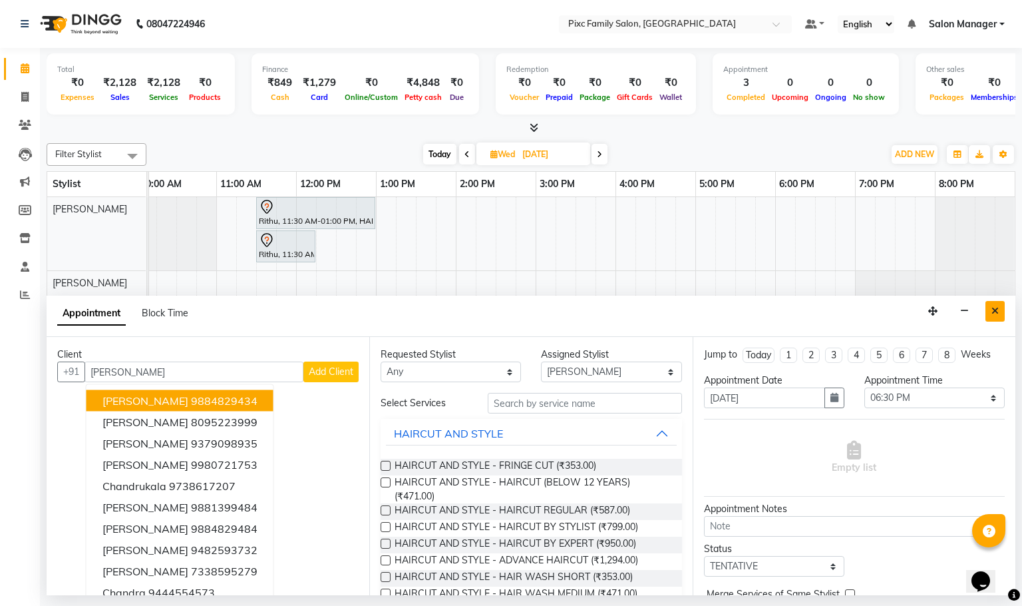
type input "[PERSON_NAME]"
click at [995, 313] on icon "Close" at bounding box center [995, 310] width 7 height 9
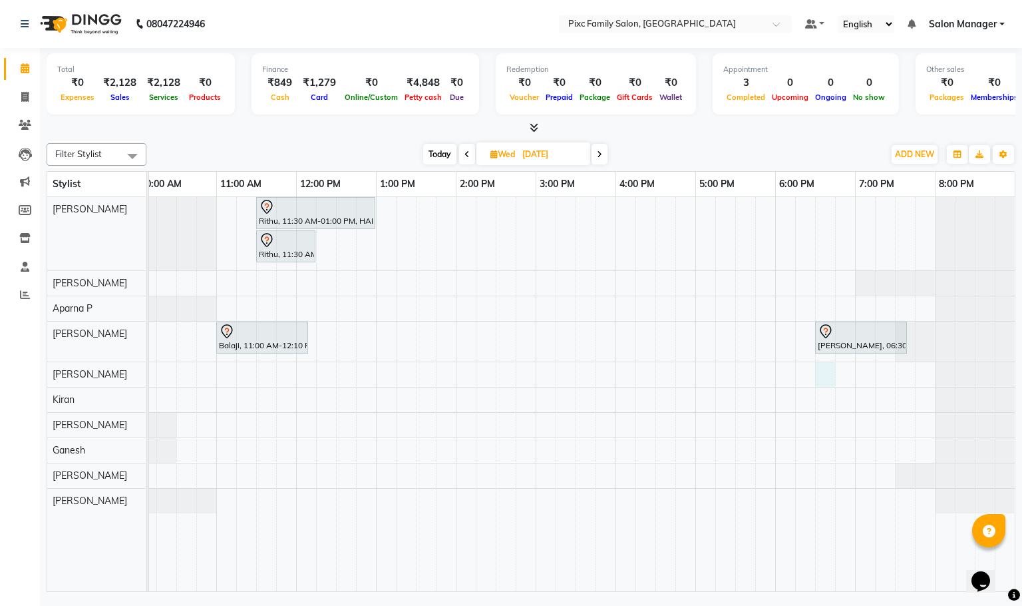
click at [827, 382] on div "Rithu, 11:30 AM-01:00 PM, HAIR COLOR - INOA ROOT TOUCH-UP Rithu, 11:30 AM-12:15…" at bounding box center [536, 394] width 958 height 394
select select "64028"
select select "1110"
select select "tentative"
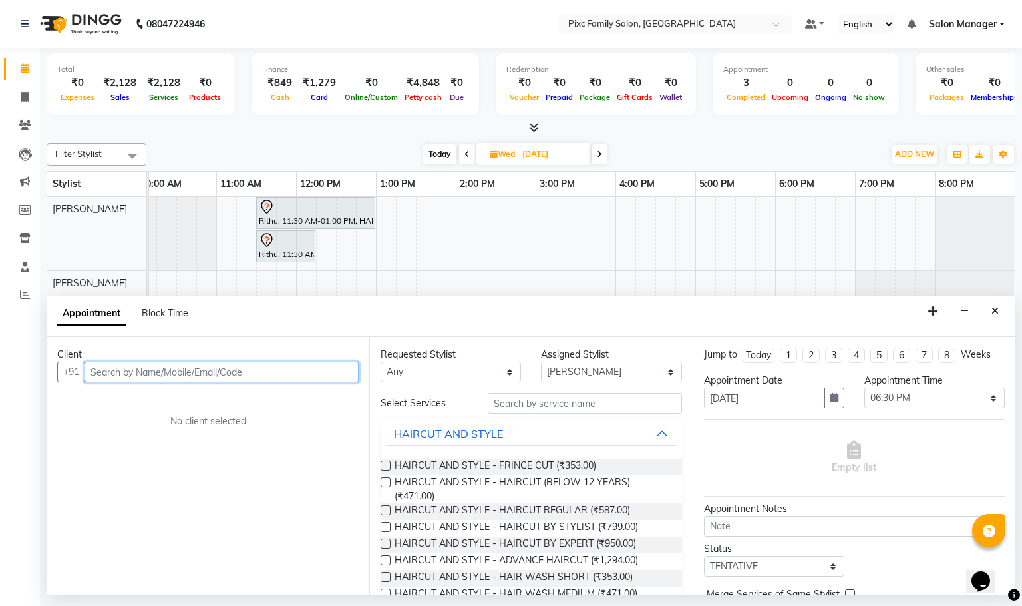
click at [340, 376] on input "text" at bounding box center [222, 371] width 274 height 21
type input "c"
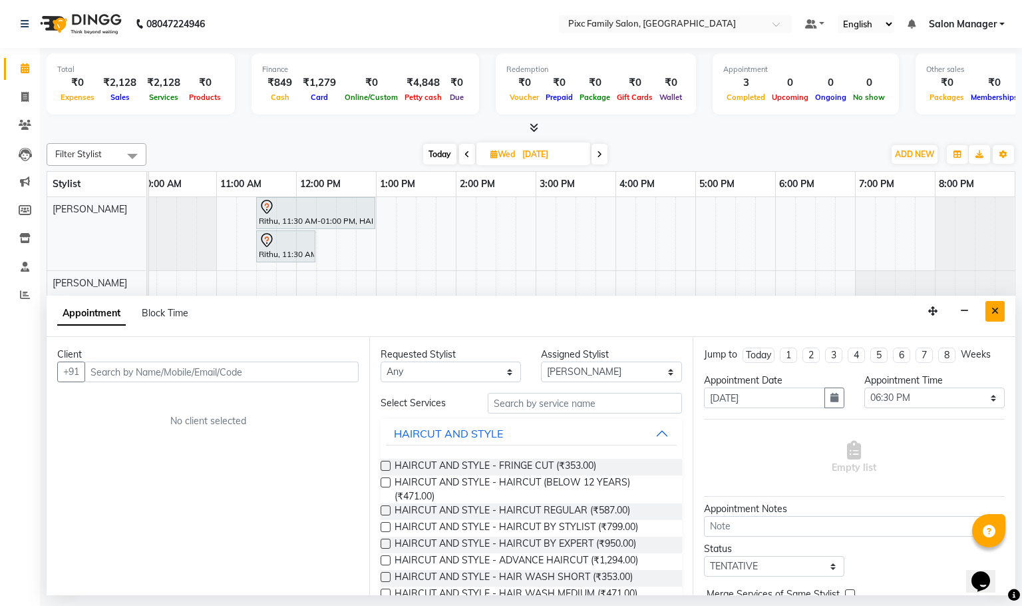
click at [996, 309] on icon "Close" at bounding box center [995, 310] width 7 height 9
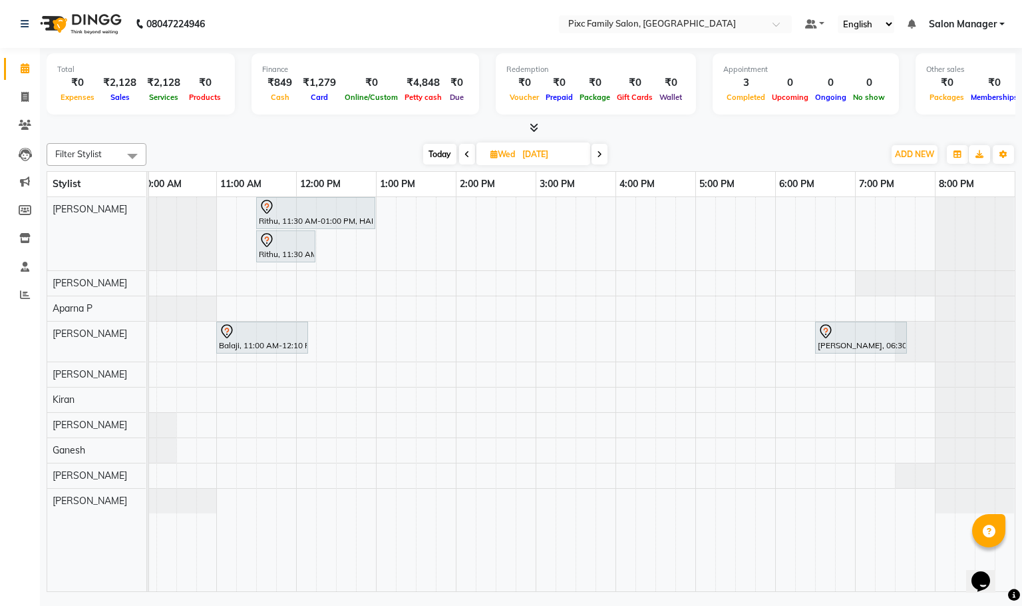
click at [825, 383] on div "Rithu, 11:30 AM-01:00 PM, HAIR COLOR - INOA ROOT TOUCH-UP Rithu, 11:30 AM-12:15…" at bounding box center [536, 394] width 958 height 394
select select "64028"
select select "tentative"
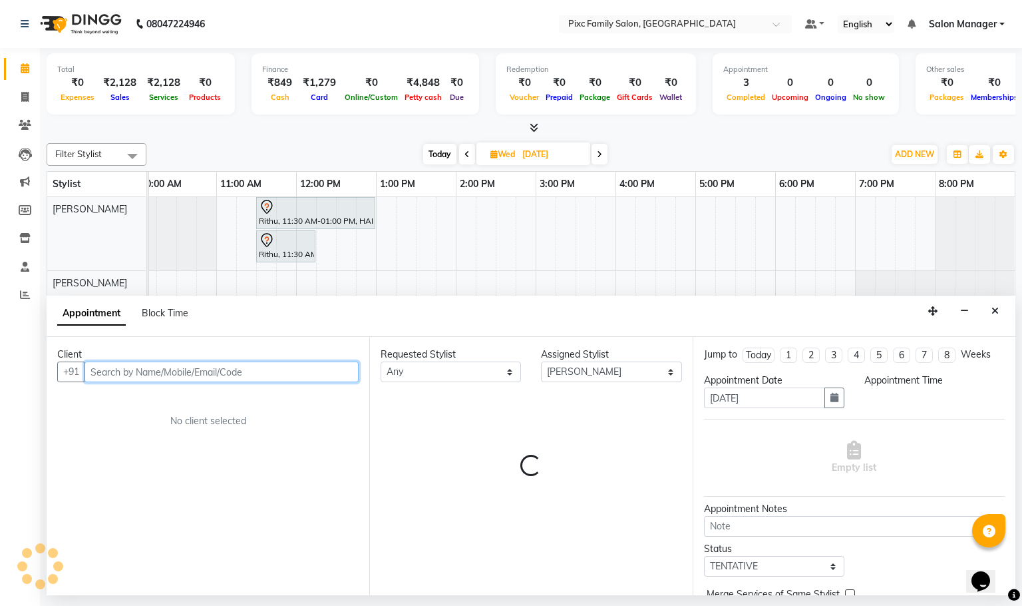
select select "1110"
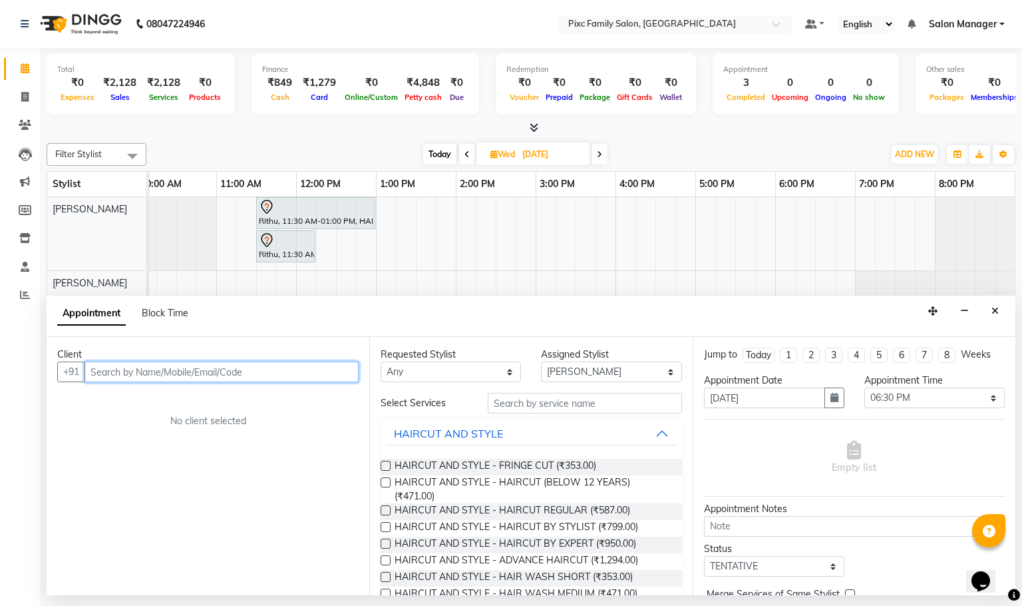
click at [236, 369] on input "text" at bounding box center [222, 371] width 274 height 21
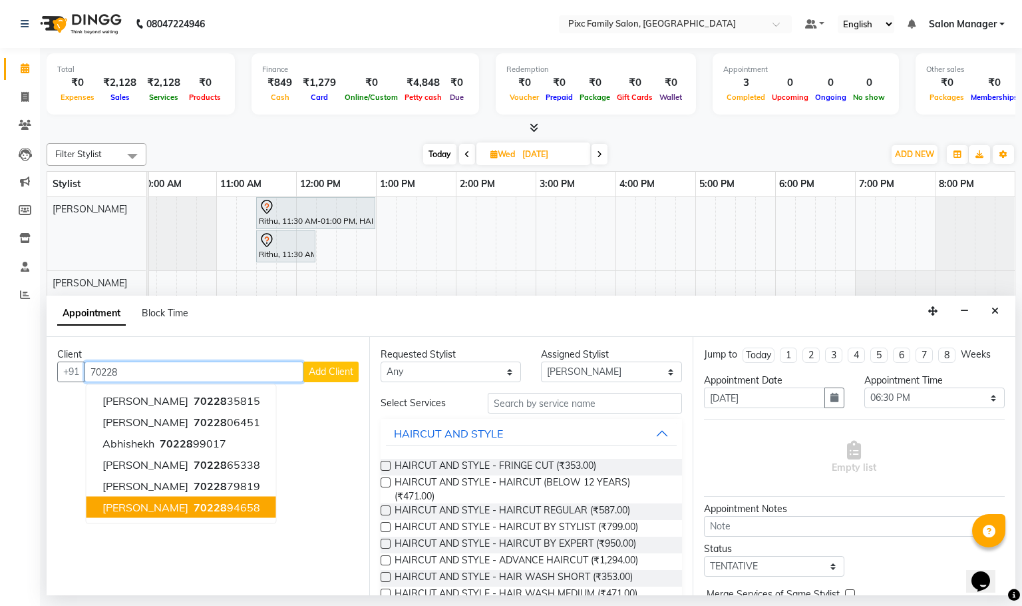
click at [216, 509] on span "70228" at bounding box center [210, 506] width 33 height 13
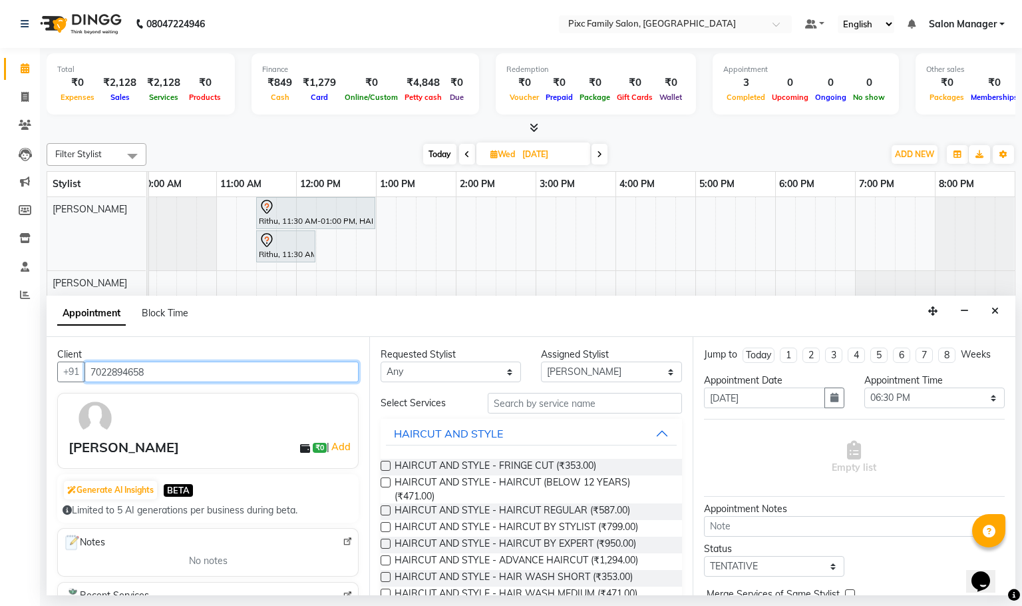
type input "7022894658"
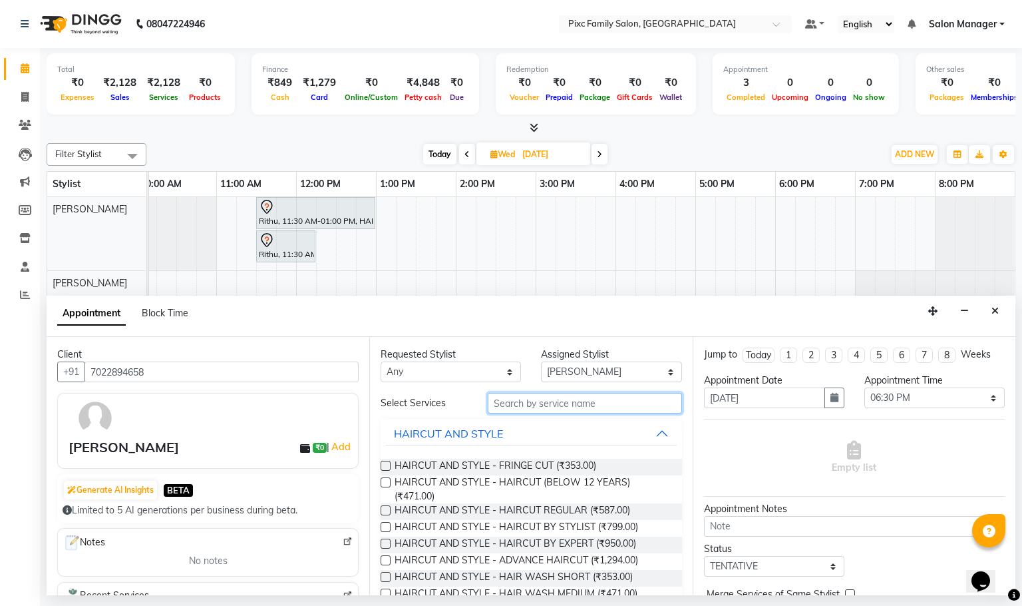
click at [609, 408] on input "text" at bounding box center [585, 403] width 194 height 21
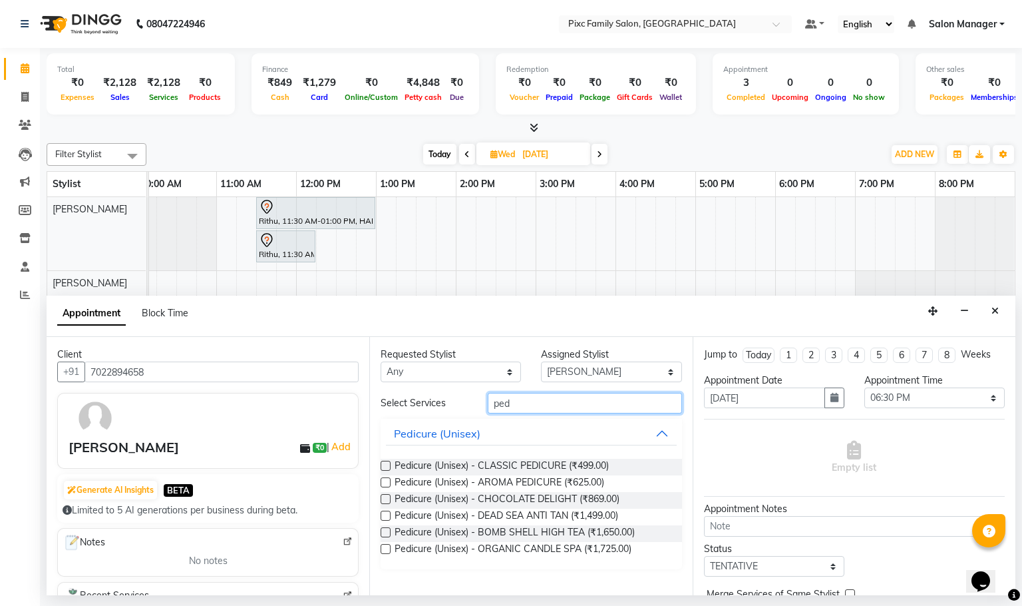
type input "ped"
click at [388, 468] on label at bounding box center [386, 466] width 10 height 10
click at [388, 468] on input "checkbox" at bounding box center [385, 467] width 9 height 9
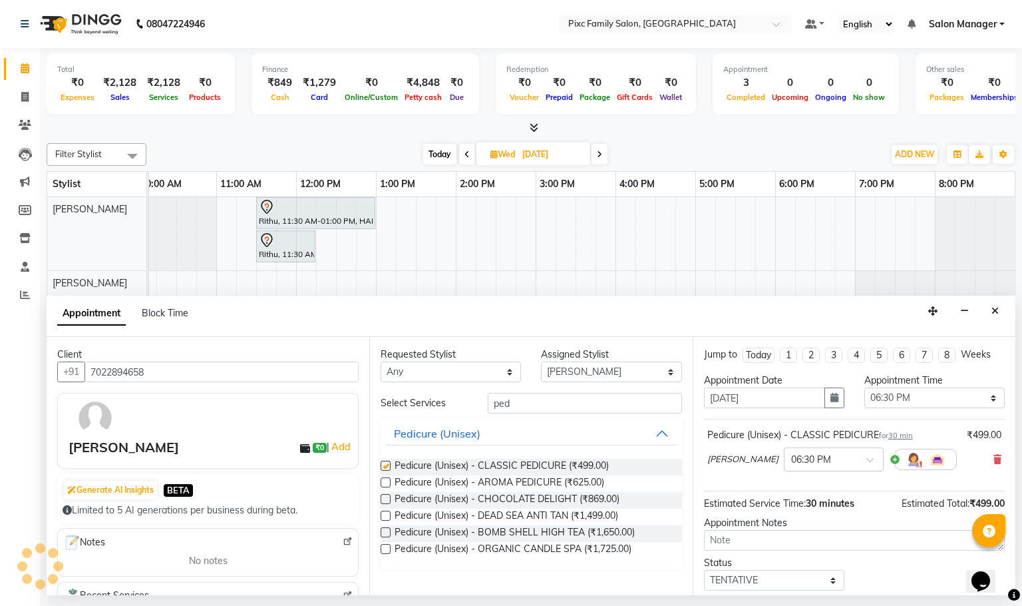
checkbox input "false"
click at [639, 405] on input "ped" at bounding box center [585, 403] width 194 height 21
type input "p"
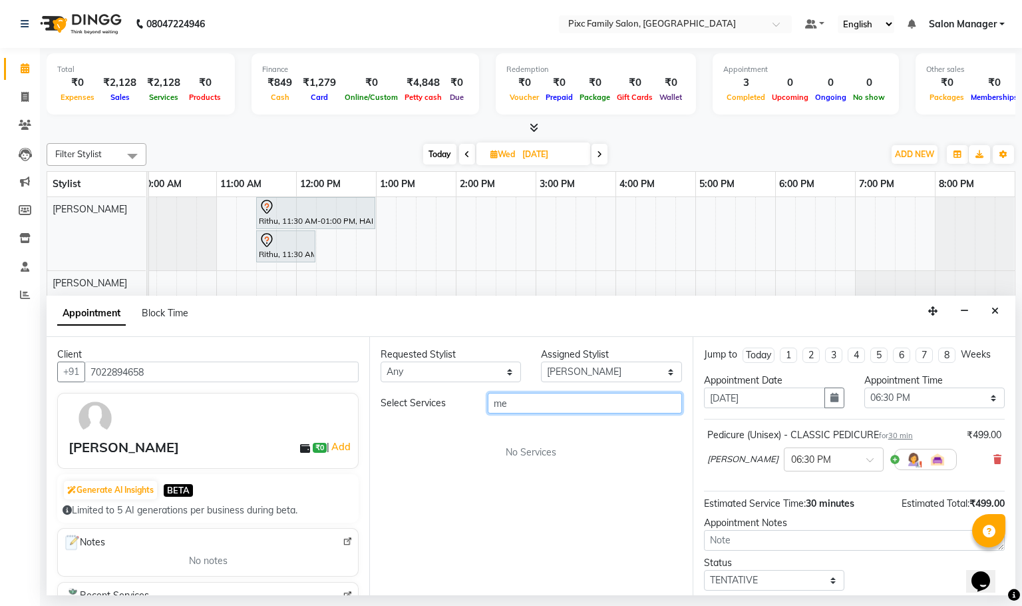
type input "m"
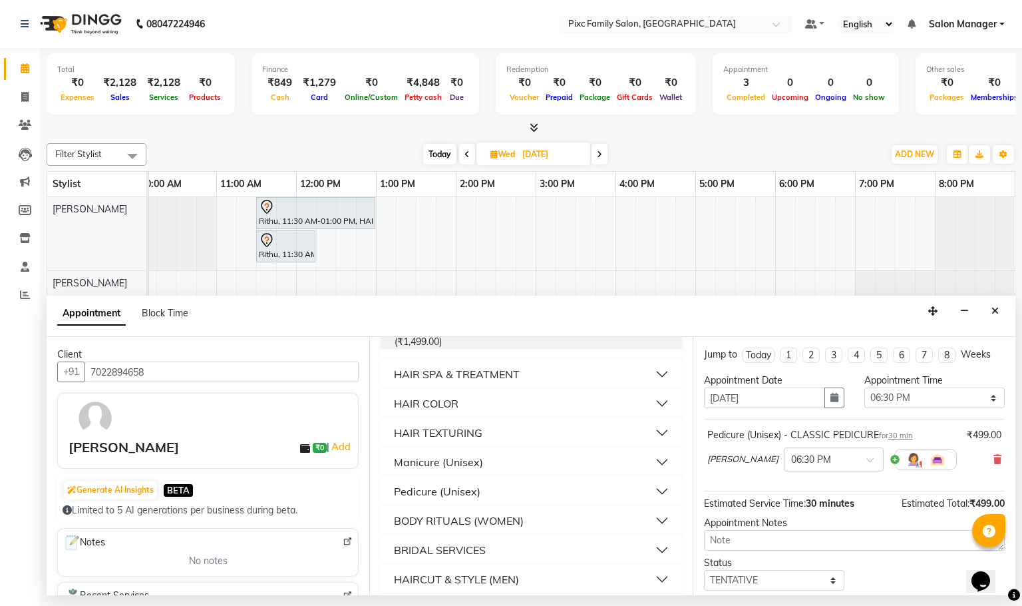
scroll to position [0, 0]
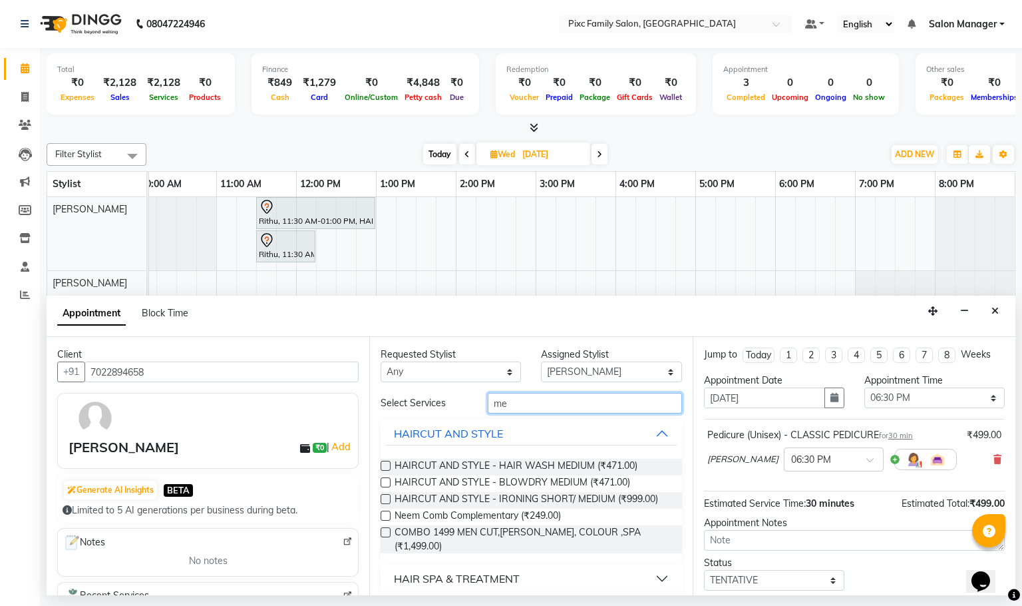
click at [588, 401] on input "me" at bounding box center [585, 403] width 194 height 21
type input "m"
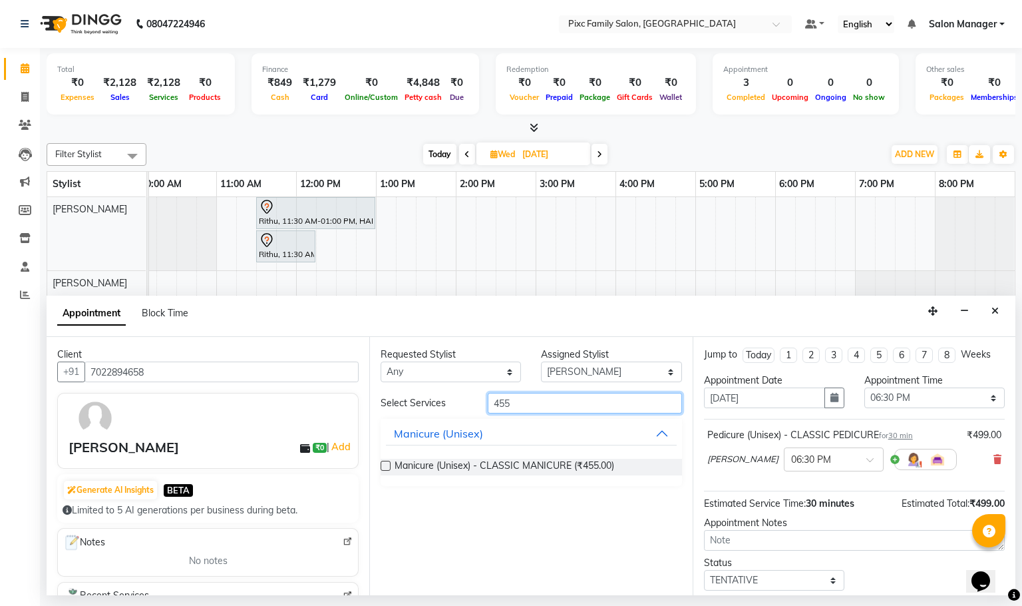
type input "455"
click at [381, 468] on label at bounding box center [386, 466] width 10 height 10
click at [381, 468] on input "checkbox" at bounding box center [385, 467] width 9 height 9
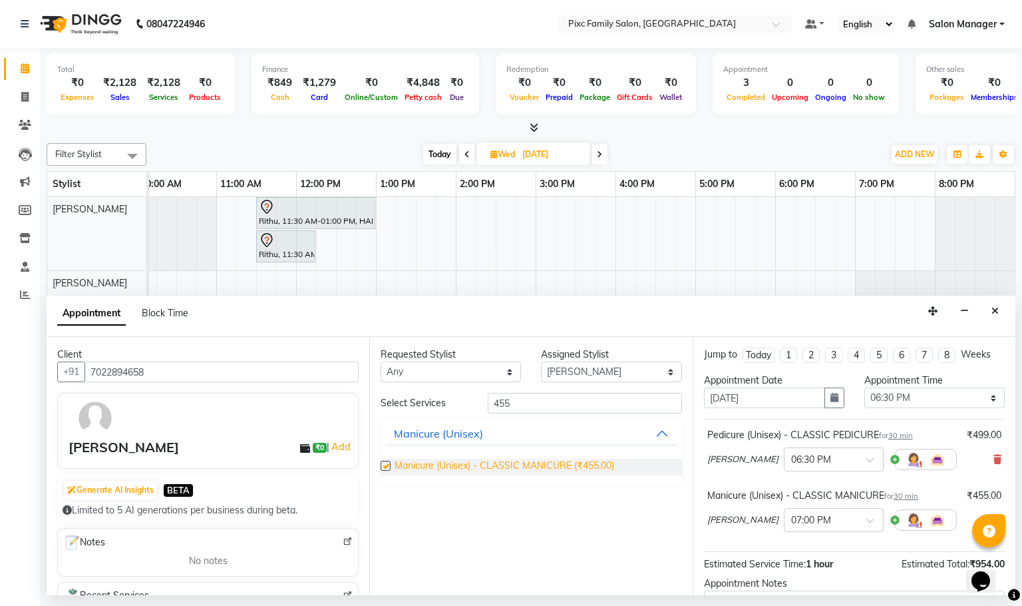
checkbox input "false"
click at [841, 526] on div at bounding box center [834, 519] width 98 height 14
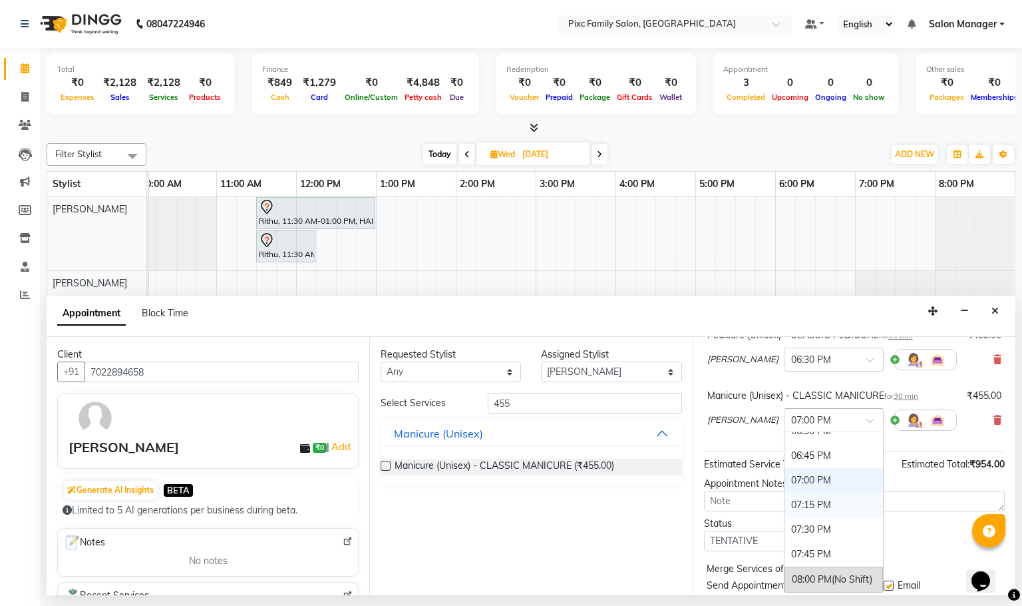
scroll to position [751, 0]
click at [811, 541] on div "06:30 PM" at bounding box center [834, 530] width 98 height 25
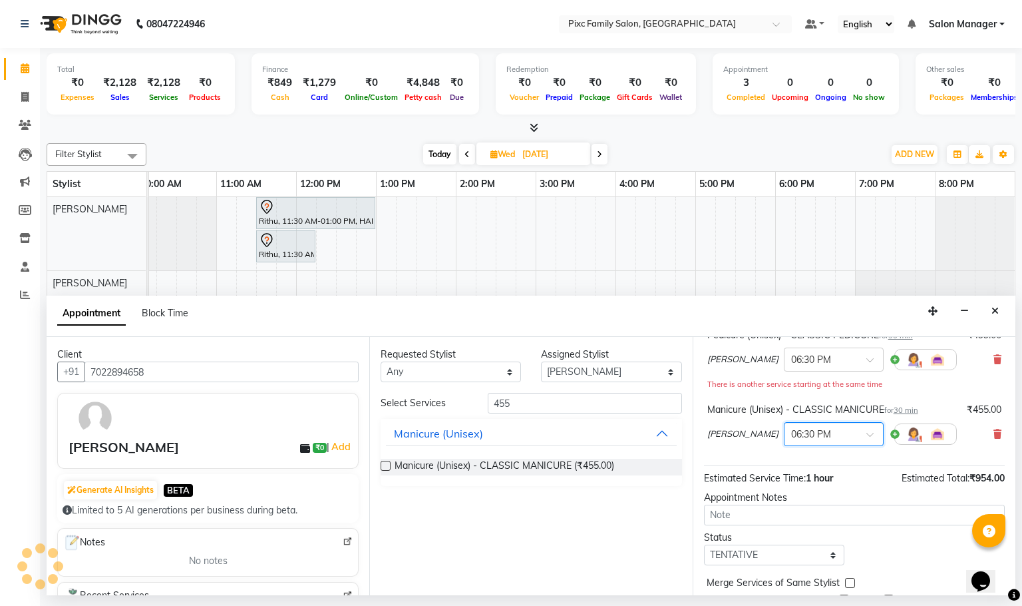
scroll to position [168, 0]
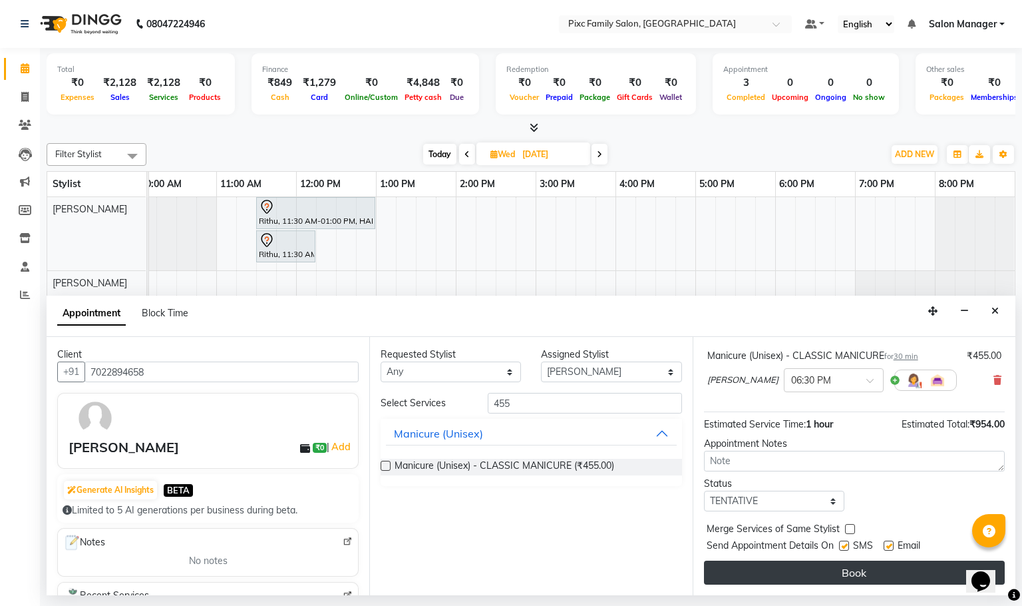
click at [903, 578] on button "Book" at bounding box center [854, 572] width 301 height 24
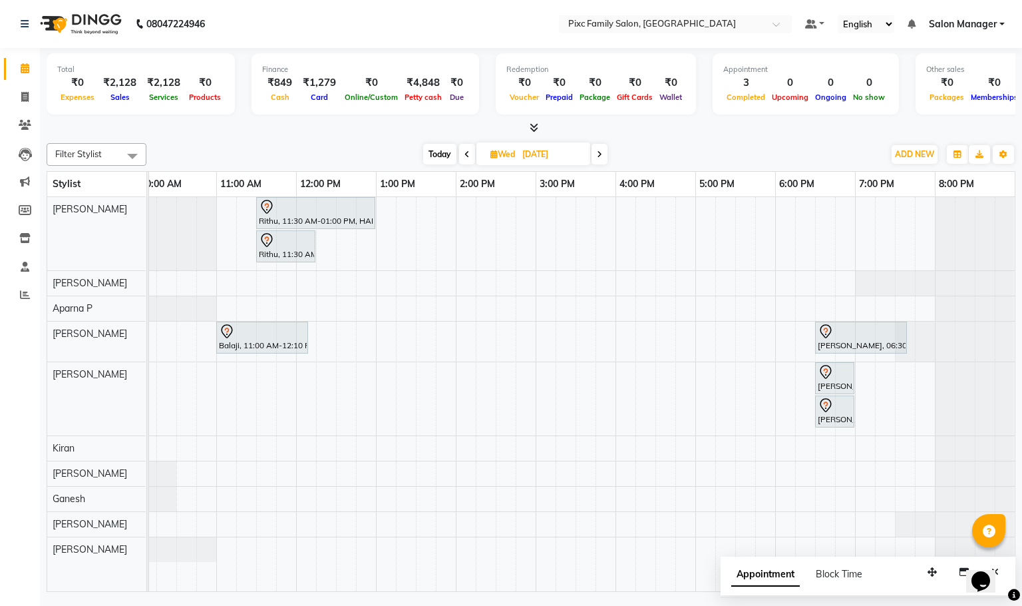
click at [903, 578] on div "Appointment Block Time" at bounding box center [868, 576] width 295 height 41
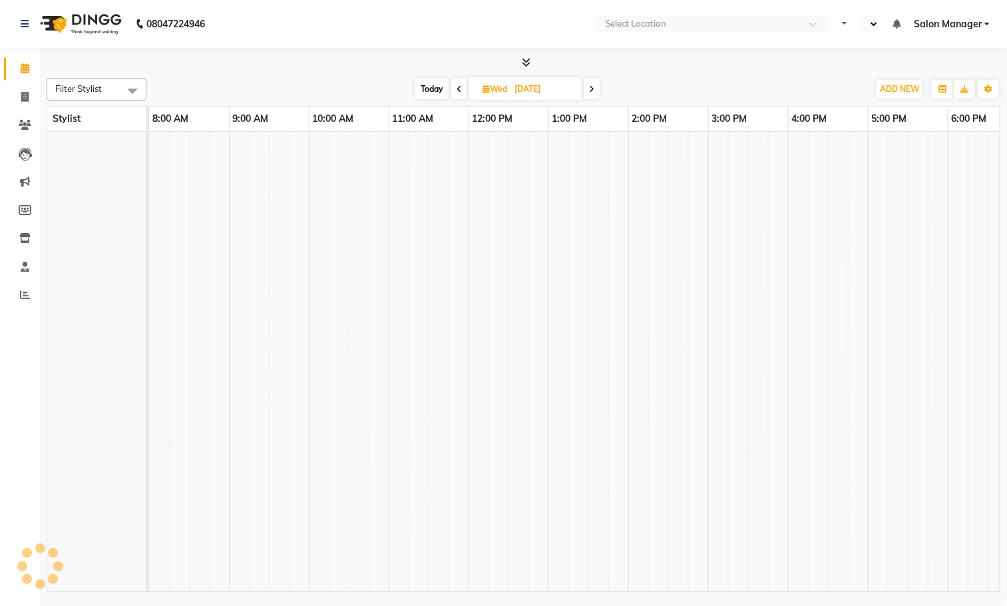
select select "en"
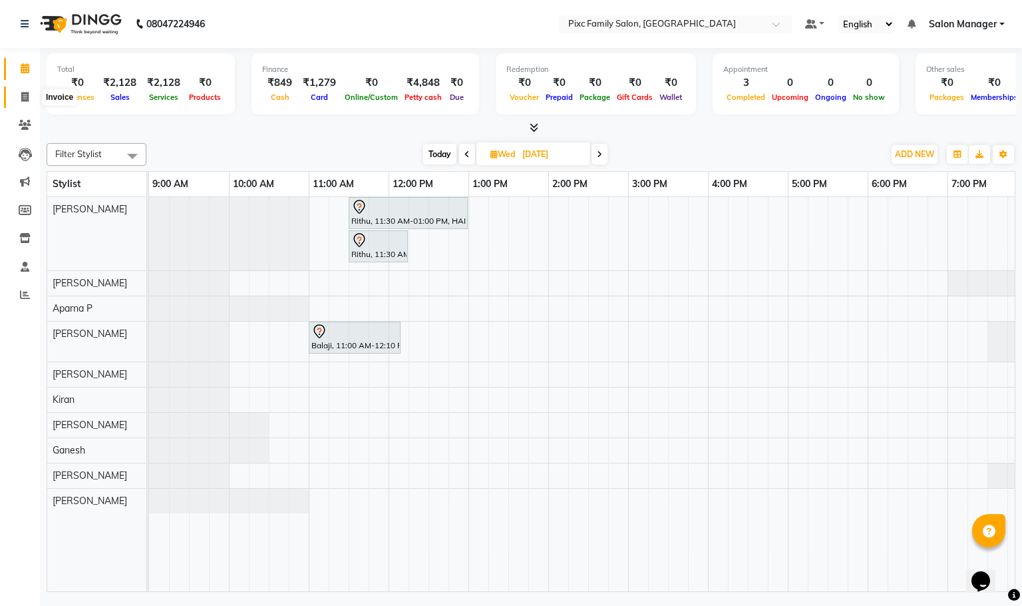
click at [24, 94] on icon at bounding box center [24, 97] width 7 height 10
select select "3509"
select select "service"
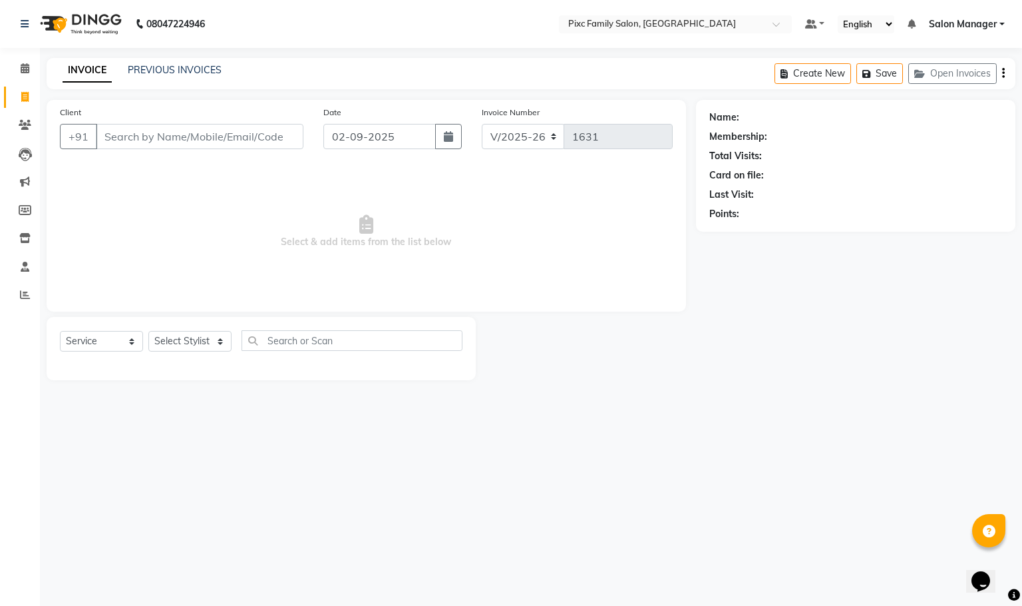
click at [148, 132] on input "Client" at bounding box center [200, 136] width 208 height 25
type input "9632081960"
click at [272, 136] on span "Add Client" at bounding box center [269, 136] width 53 height 13
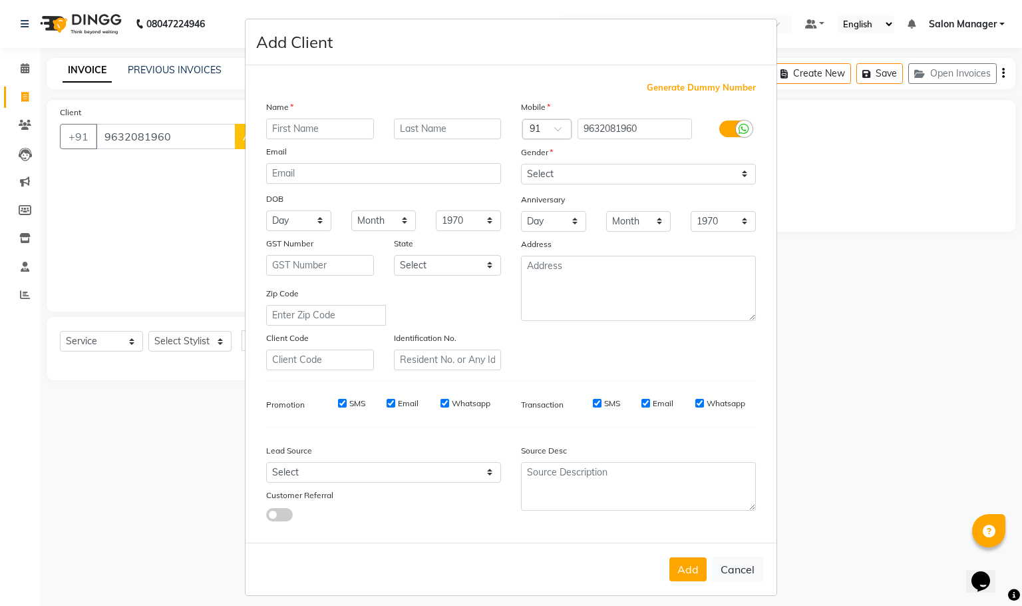
click at [290, 132] on input "text" at bounding box center [320, 128] width 108 height 21
type input "keerthan"
click at [566, 176] on select "Select [DEMOGRAPHIC_DATA] [DEMOGRAPHIC_DATA] Other Prefer Not To Say" at bounding box center [638, 174] width 235 height 21
select select "[DEMOGRAPHIC_DATA]"
click at [521, 164] on select "Select [DEMOGRAPHIC_DATA] [DEMOGRAPHIC_DATA] Other Prefer Not To Say" at bounding box center [638, 174] width 235 height 21
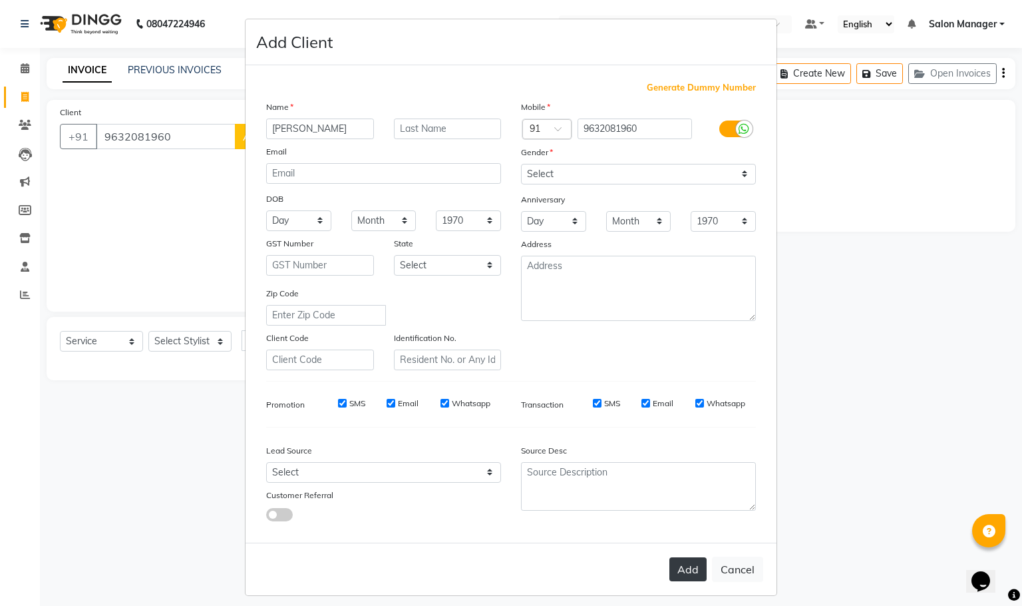
click at [681, 569] on button "Add" at bounding box center [687, 569] width 37 height 24
select select
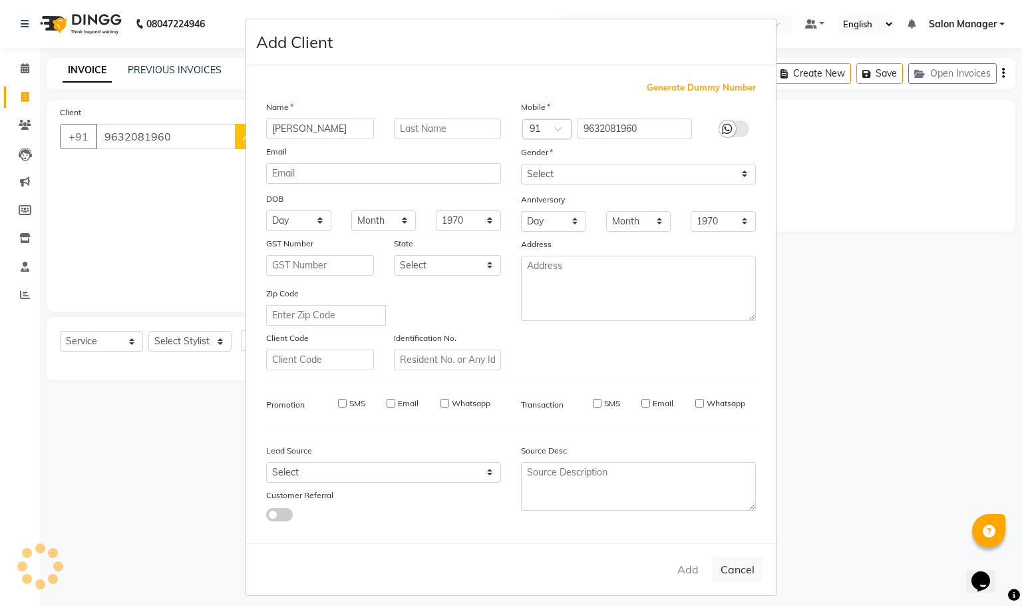
select select
checkbox input "false"
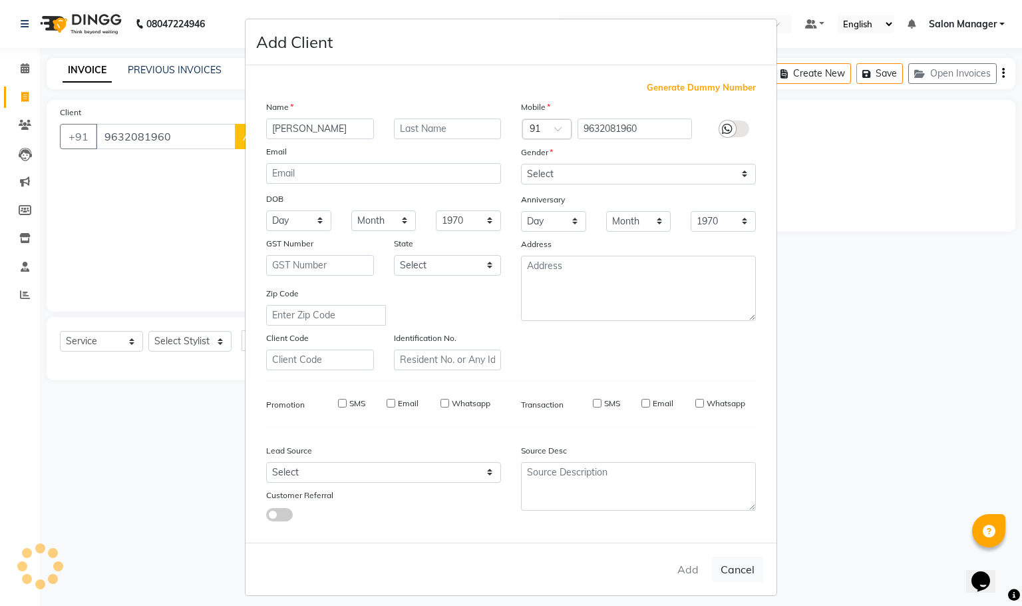
checkbox input "false"
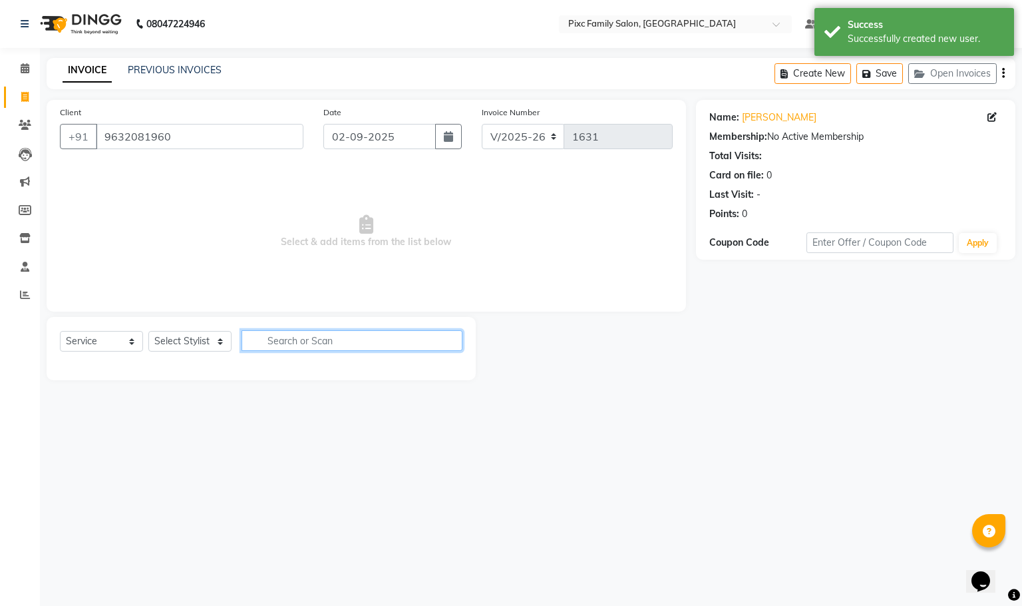
click at [262, 347] on input "text" at bounding box center [352, 340] width 221 height 21
type input "289"
click at [170, 345] on select "Select Stylist [PERSON_NAME] [PERSON_NAME] [PERSON_NAME] Aparna P [PERSON_NAME]…" at bounding box center [189, 341] width 83 height 21
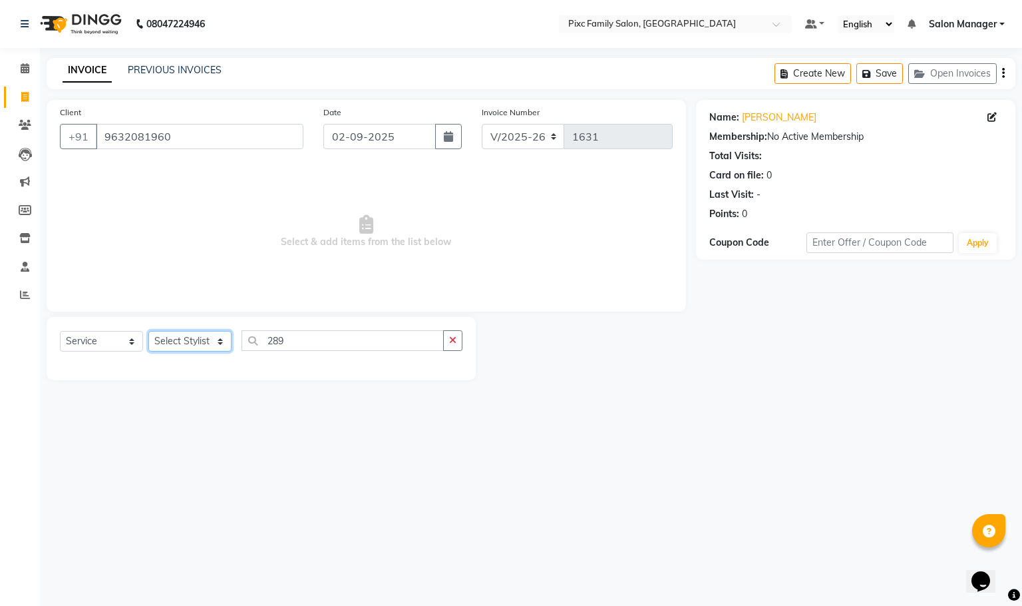
select select "90556"
click at [148, 331] on select "Select Stylist [PERSON_NAME] [PERSON_NAME] [PERSON_NAME] Aparna P [PERSON_NAME]…" at bounding box center [189, 341] width 83 height 21
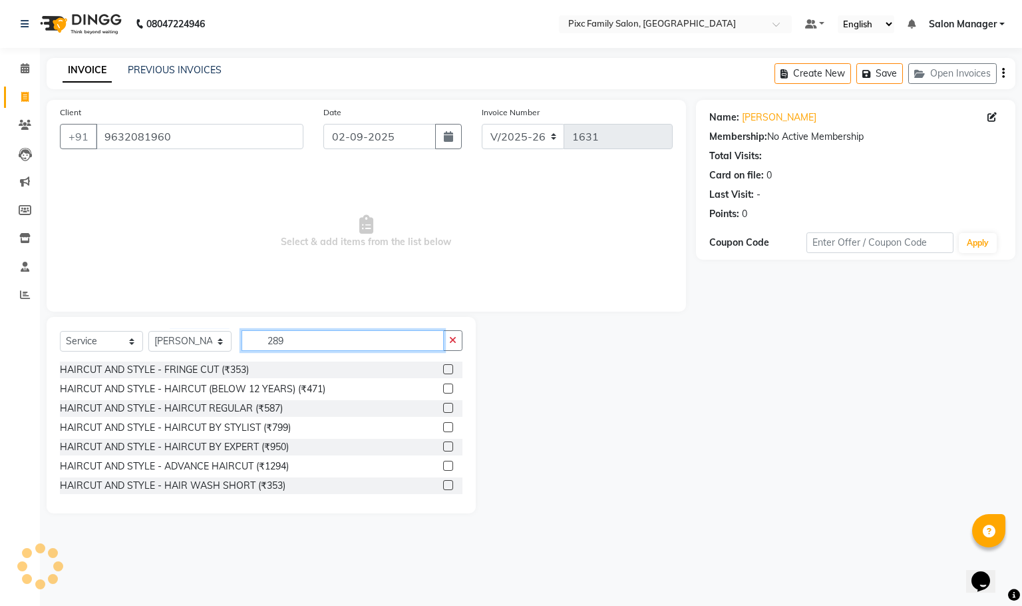
click at [345, 343] on input "289" at bounding box center [343, 340] width 202 height 21
type input "2"
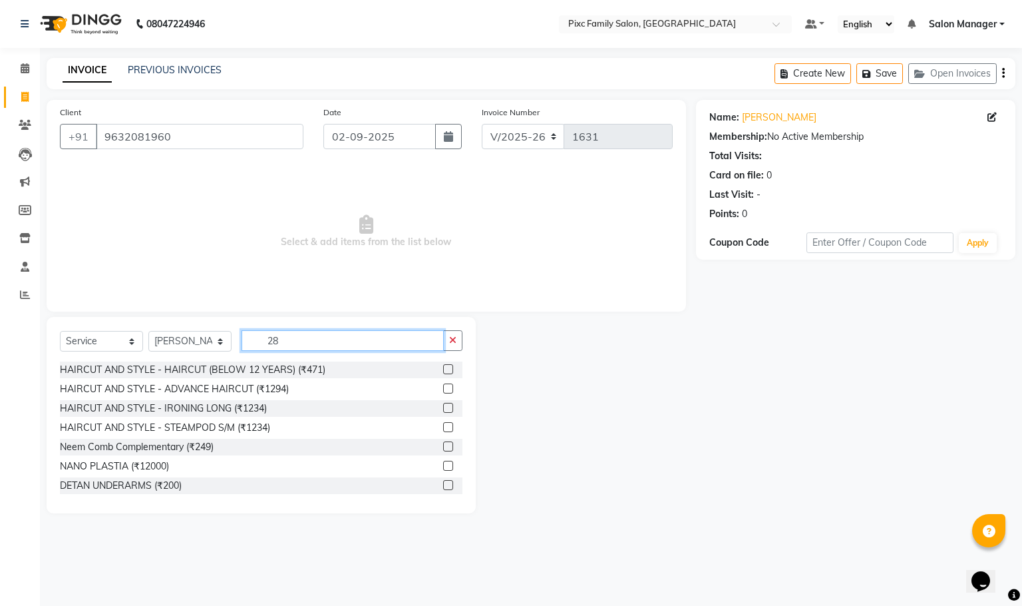
type input "289"
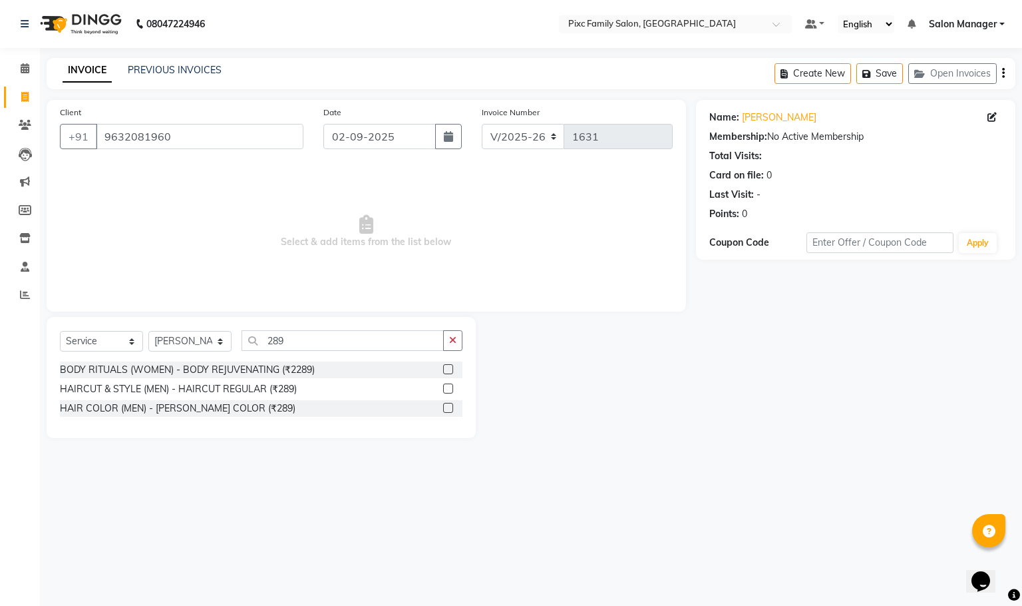
click at [444, 387] on label at bounding box center [448, 388] width 10 height 10
click at [444, 387] on input "checkbox" at bounding box center [447, 389] width 9 height 9
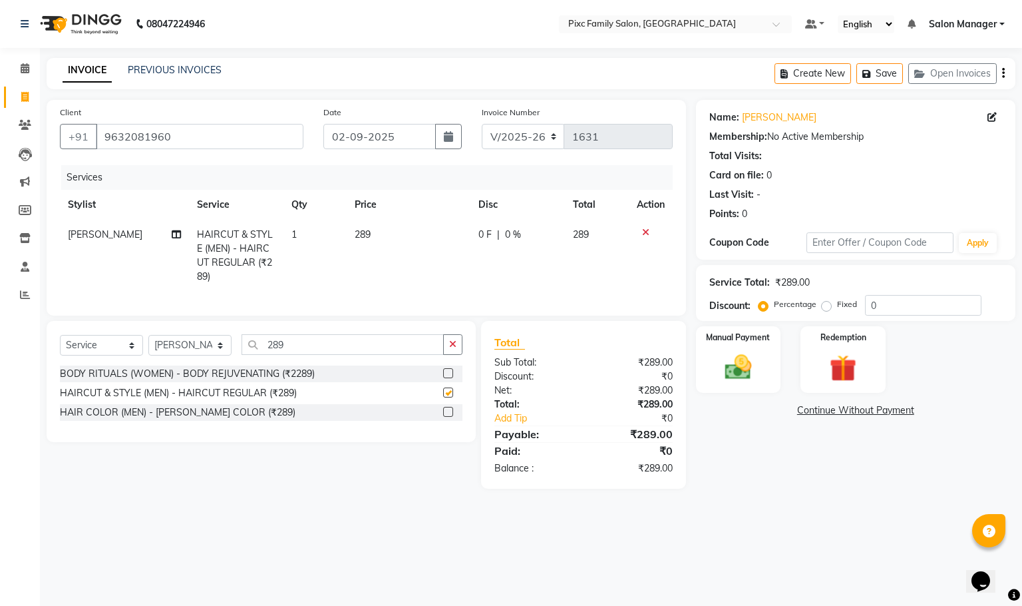
checkbox input "false"
click at [725, 353] on img at bounding box center [737, 367] width 45 height 32
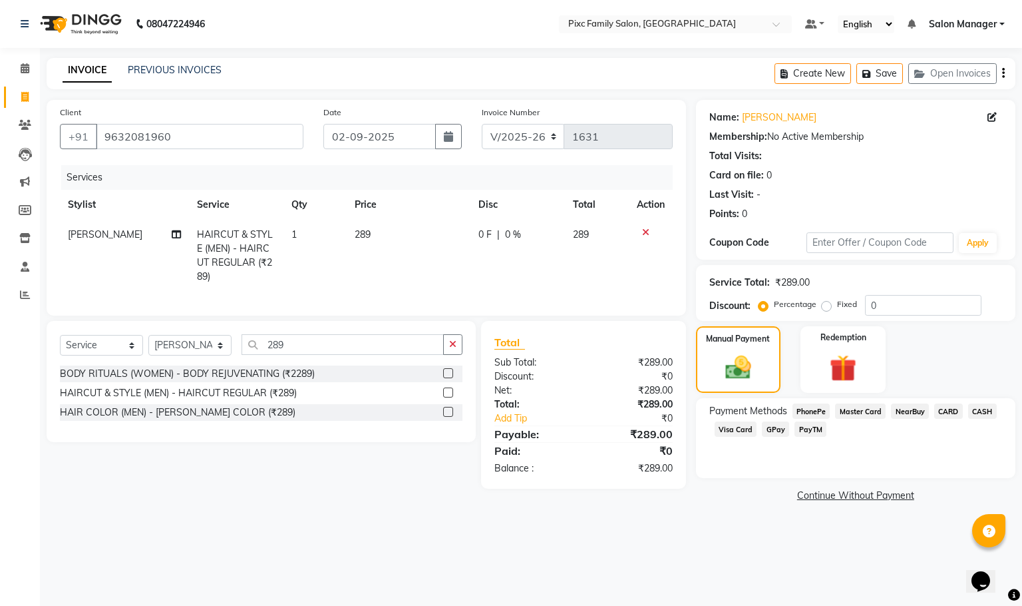
click at [958, 411] on span "CARD" at bounding box center [948, 410] width 29 height 15
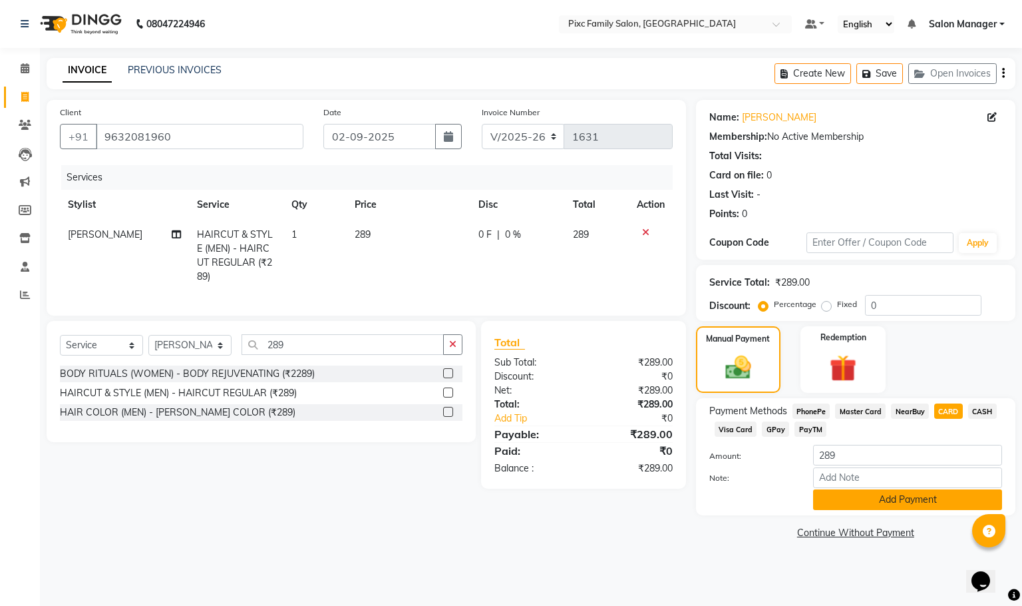
click at [920, 504] on button "Add Payment" at bounding box center [907, 499] width 189 height 21
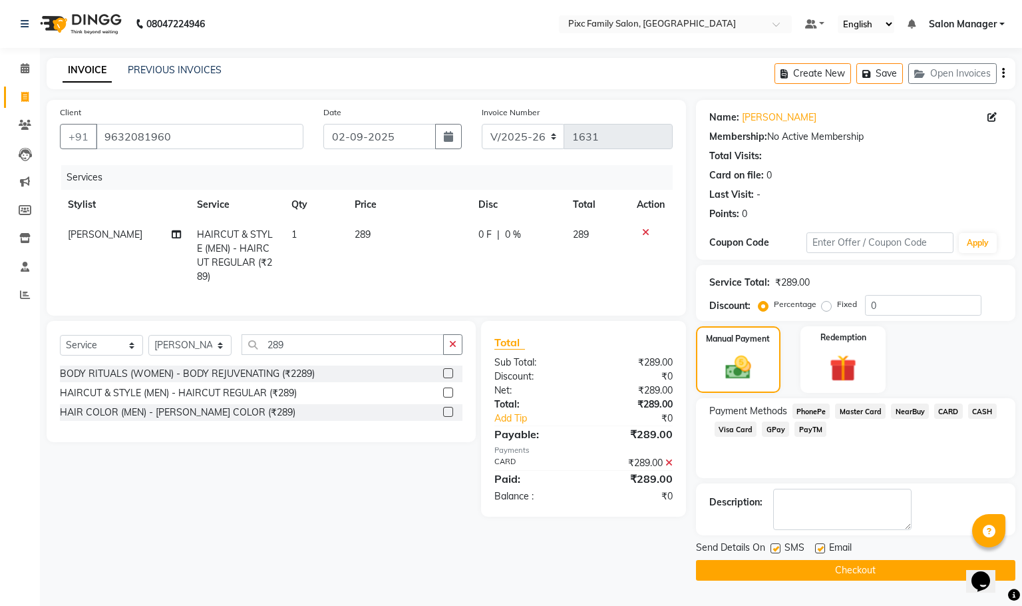
click at [946, 573] on button "Checkout" at bounding box center [855, 570] width 319 height 21
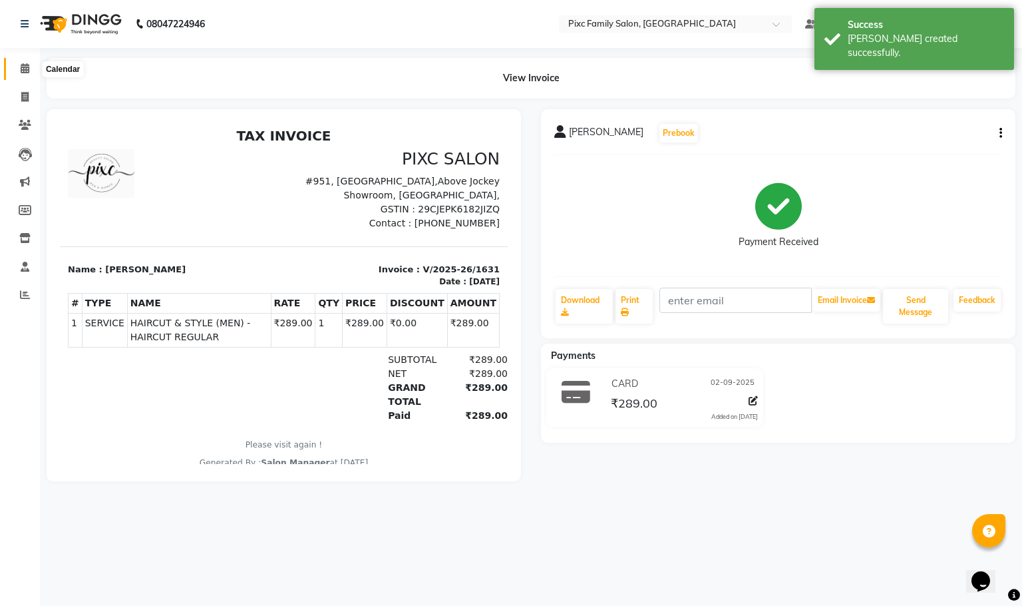
click at [22, 72] on icon at bounding box center [25, 68] width 9 height 10
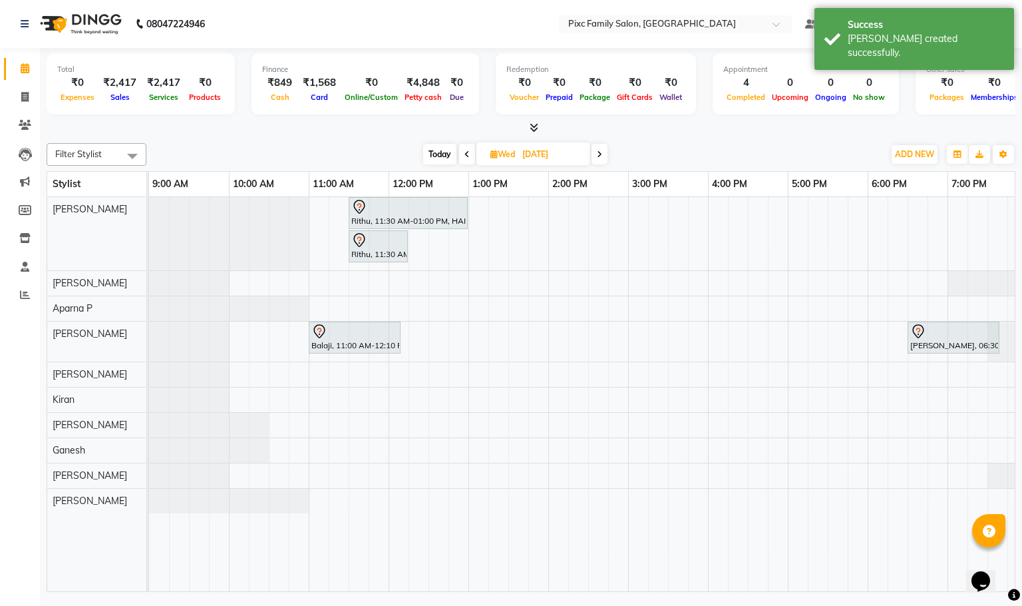
scroll to position [0, 93]
